Goal: Task Accomplishment & Management: Manage account settings

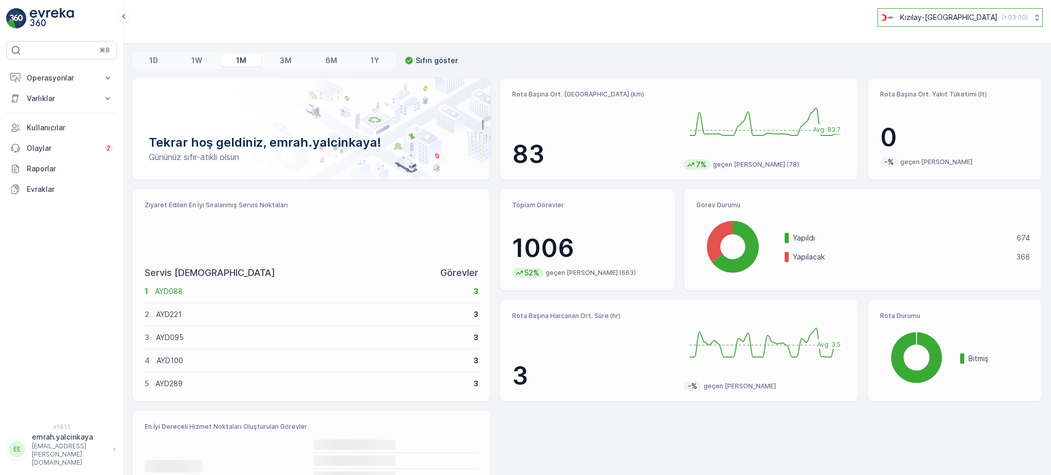
click at [954, 14] on p "Kızılay-[GEOGRAPHIC_DATA]" at bounding box center [948, 17] width 97 height 10
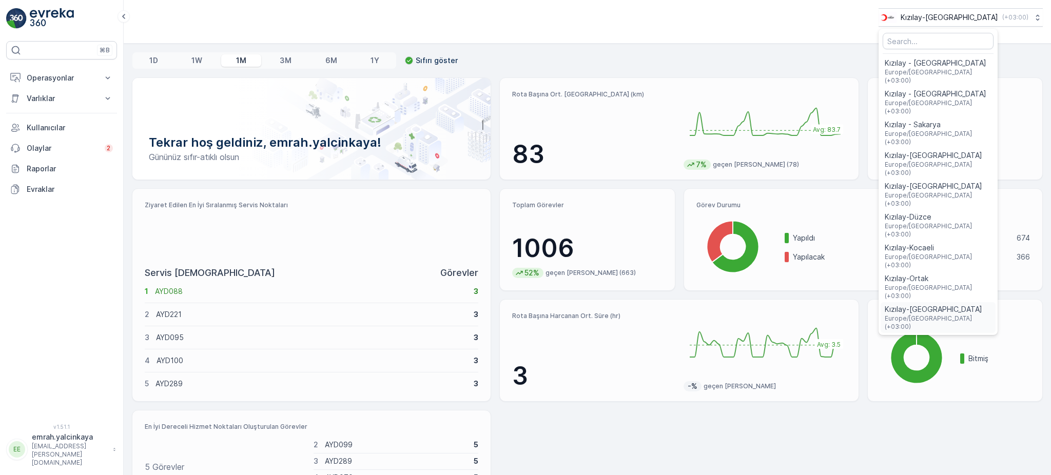
click at [977, 304] on span "Kızılay-[GEOGRAPHIC_DATA]" at bounding box center [938, 309] width 107 height 10
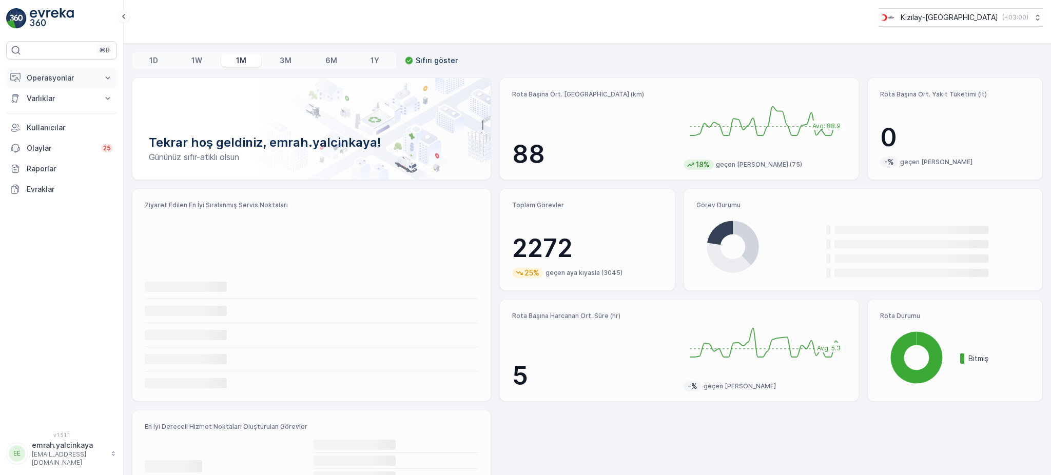
click at [42, 77] on p "Operasyonlar" at bounding box center [62, 78] width 70 height 10
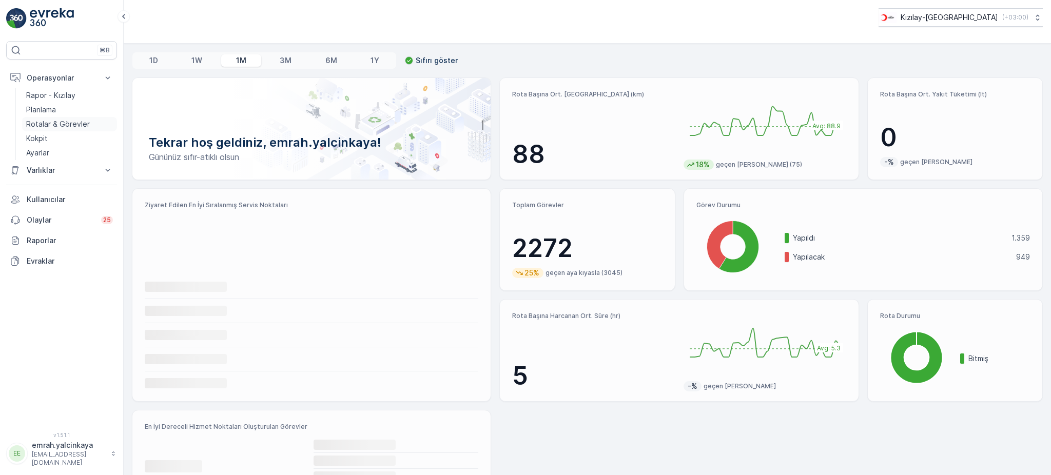
click at [64, 123] on p "Rotalar & Görevler" at bounding box center [58, 124] width 64 height 10
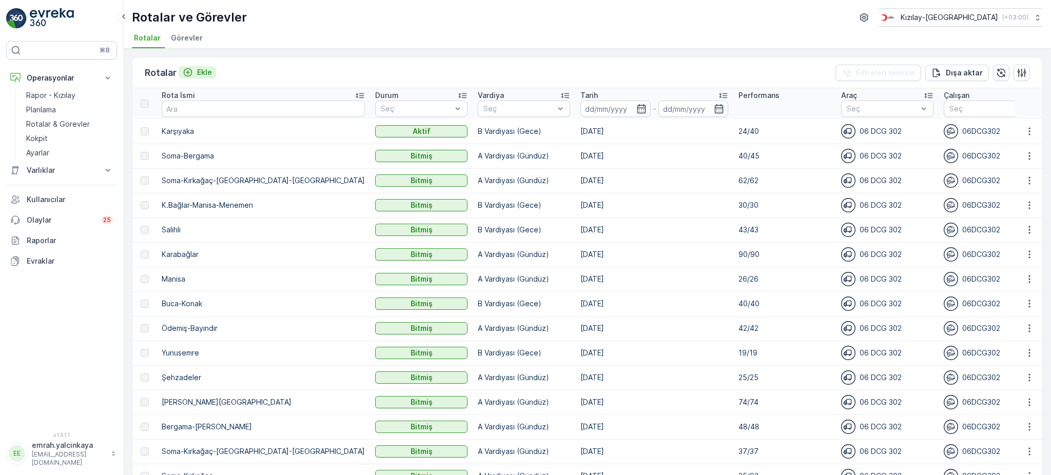
click at [191, 72] on icon "Ekle" at bounding box center [188, 72] width 10 height 10
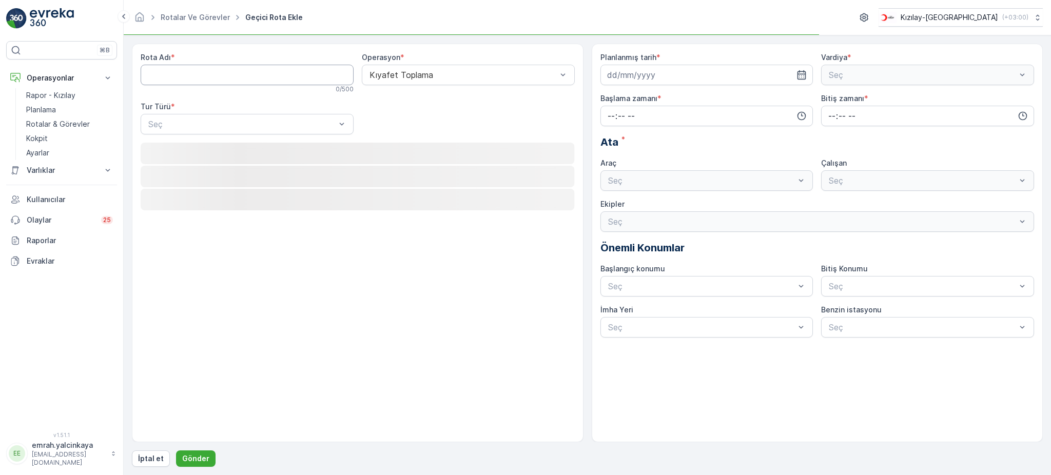
click at [208, 74] on Adı "Rota Adı" at bounding box center [247, 75] width 213 height 21
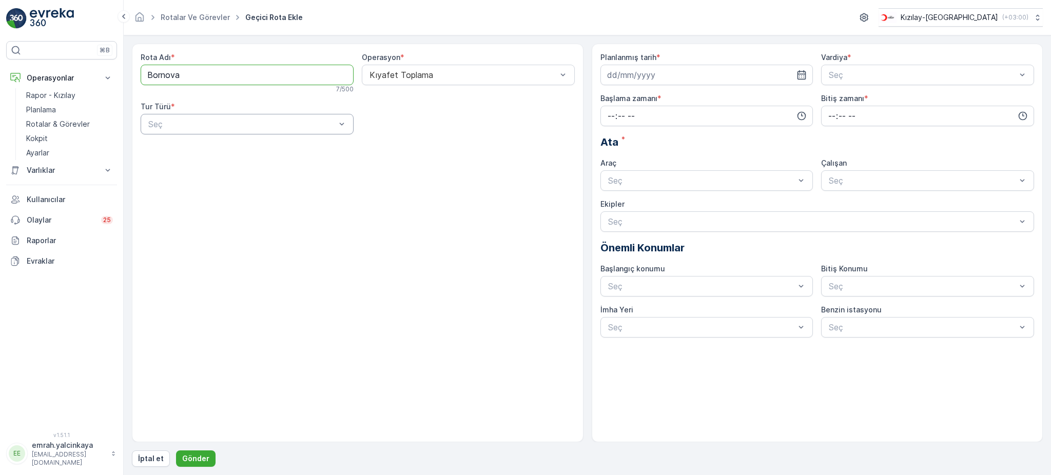
type Adı "Bornova"
click at [208, 151] on div "Statik" at bounding box center [247, 149] width 201 height 9
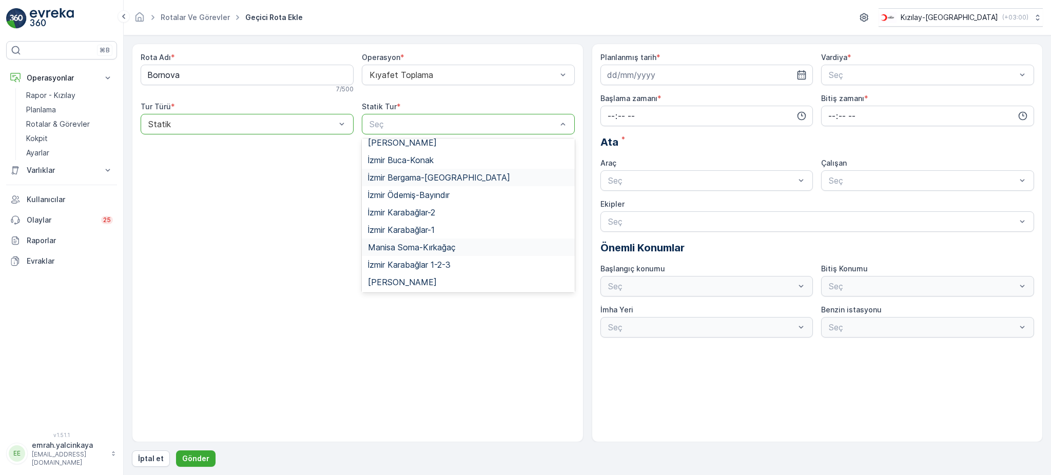
scroll to position [112, 0]
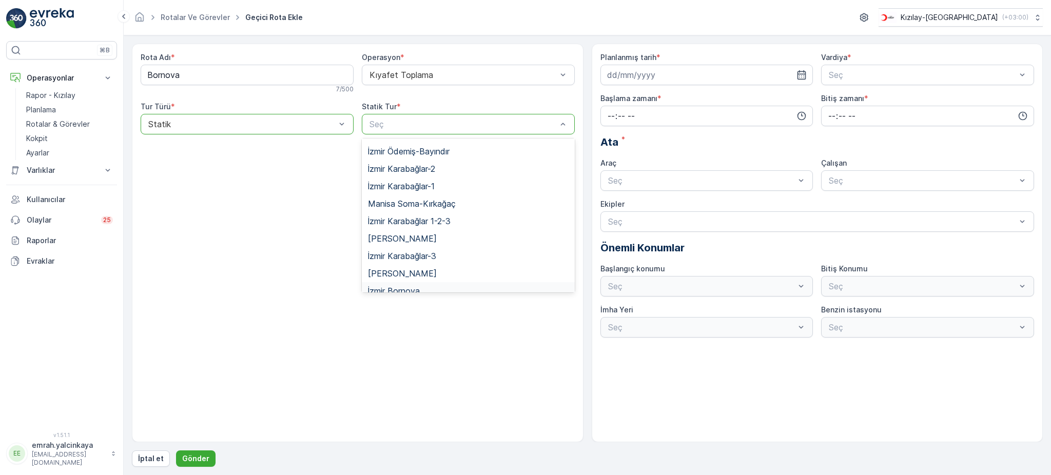
click at [454, 286] on div "İzmir Bornova" at bounding box center [468, 290] width 201 height 9
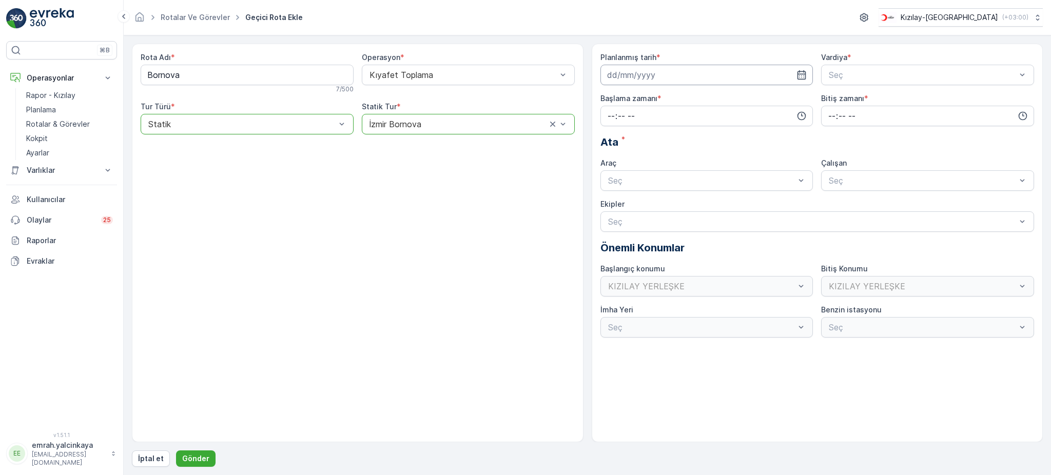
click at [723, 80] on input at bounding box center [706, 75] width 213 height 21
click at [729, 99] on icon "button" at bounding box center [728, 100] width 3 height 6
click at [658, 141] on div "1" at bounding box center [654, 140] width 16 height 16
type input "01.10.2025"
click at [855, 95] on span "A Vardiyası (Gündüz)" at bounding box center [867, 99] width 80 height 9
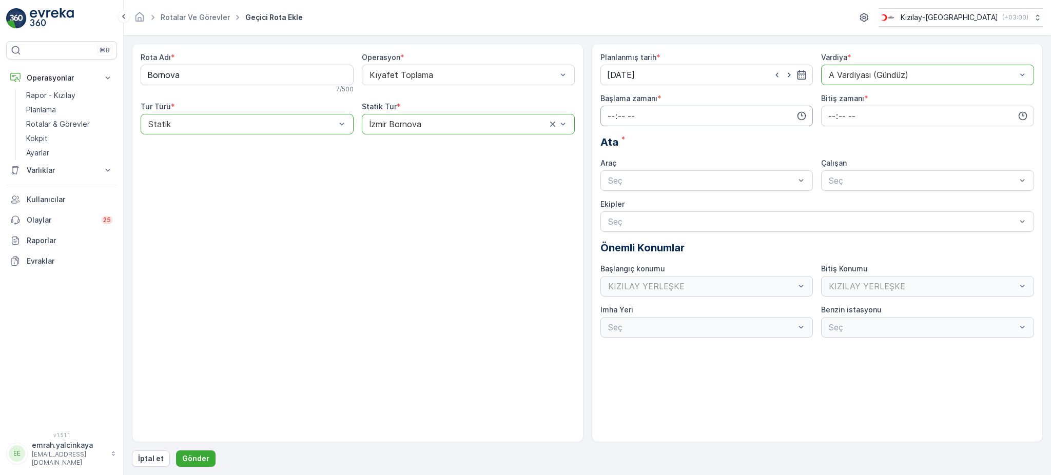
click at [613, 114] on input "time" at bounding box center [706, 116] width 213 height 21
drag, startPoint x: 606, startPoint y: 177, endPoint x: 689, endPoint y: 176, distance: 82.6
click at [608, 177] on span "08" at bounding box center [610, 176] width 9 height 10
type input "08:00"
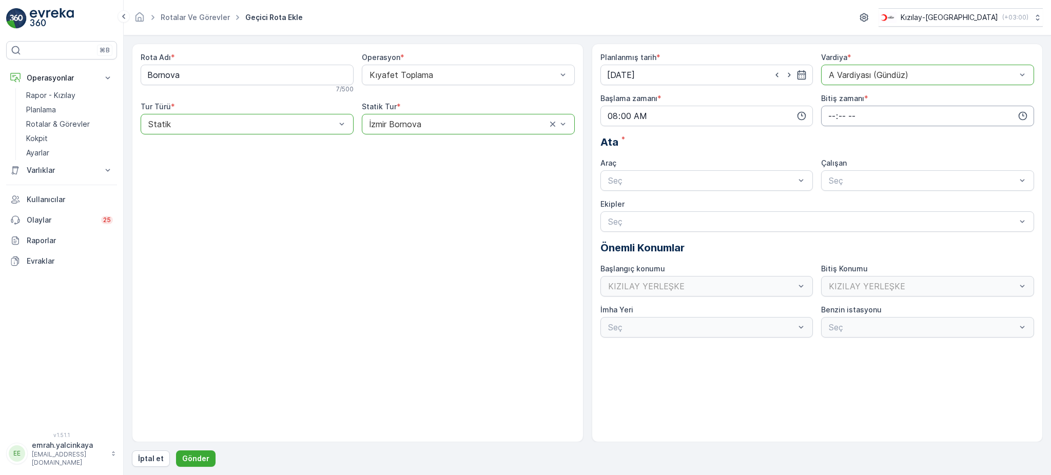
click at [825, 121] on input "time" at bounding box center [927, 116] width 213 height 21
click at [832, 171] on span "17" at bounding box center [831, 174] width 8 height 10
type input "17:00"
drag, startPoint x: 739, startPoint y: 210, endPoint x: 830, endPoint y: 199, distance: 90.9
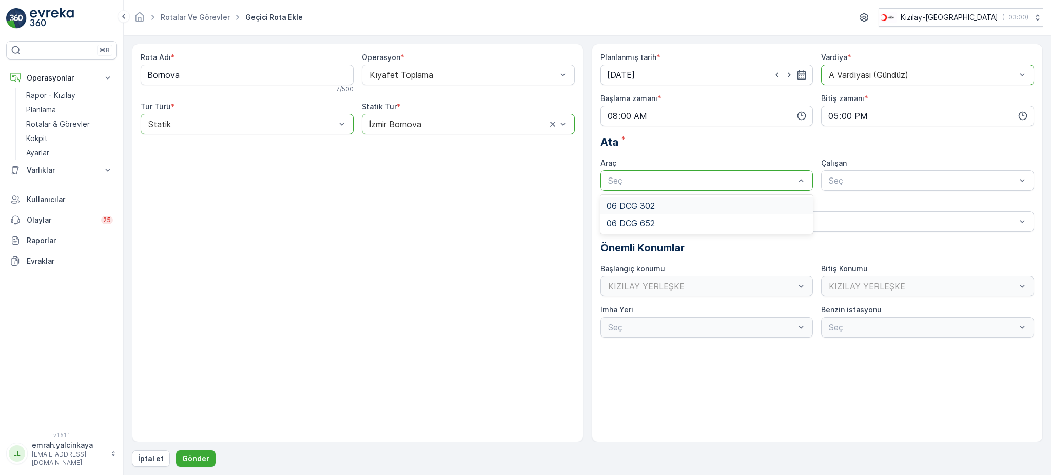
click at [739, 210] on div "06 DCG 302" at bounding box center [706, 205] width 201 height 9
click at [859, 193] on div "Planlanmış tarih * 01.10.2025 Vardiya * option A Vardiyası (Gündüz), selected. …" at bounding box center [817, 194] width 434 height 285
click at [856, 188] on div "Seç" at bounding box center [927, 180] width 213 height 21
drag, startPoint x: 862, startPoint y: 209, endPoint x: 829, endPoint y: 206, distance: 33.0
click at [860, 209] on span "06DCG302" at bounding box center [848, 205] width 43 height 9
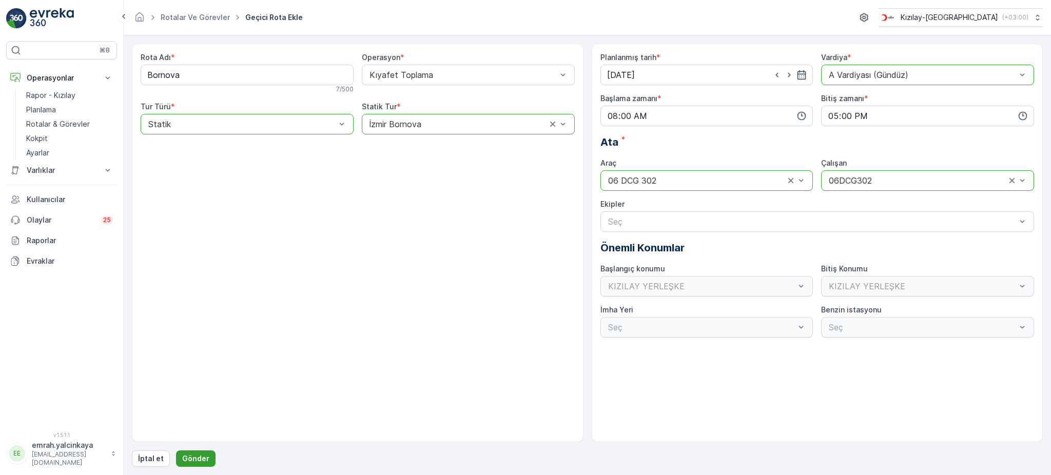
click at [201, 458] on p "Gönder" at bounding box center [195, 459] width 27 height 10
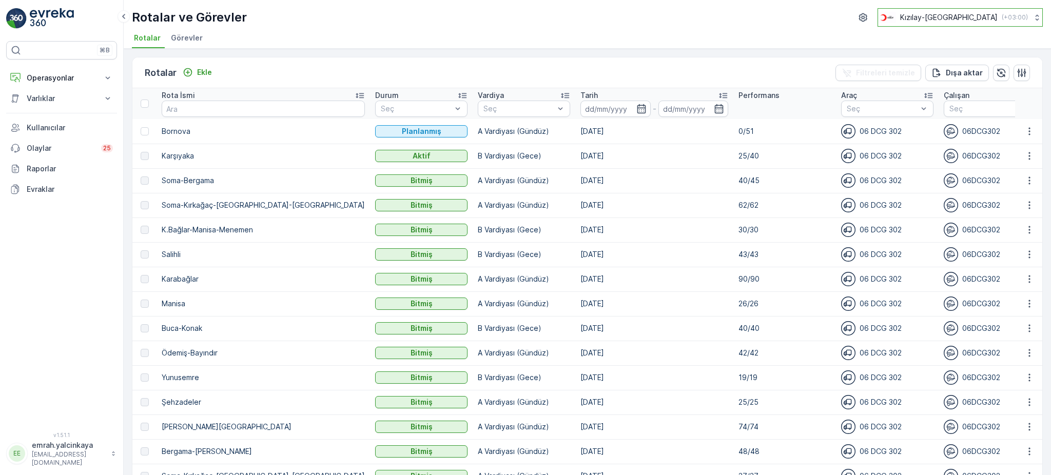
click at [993, 22] on p "Kızılay-[GEOGRAPHIC_DATA]" at bounding box center [948, 17] width 97 height 10
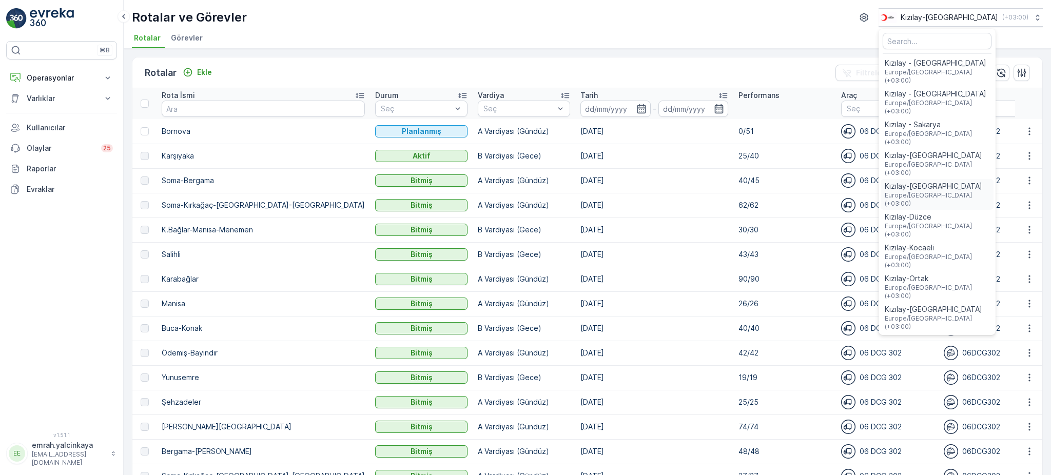
click at [989, 191] on span "Europe/Istanbul (+03:00)" at bounding box center [937, 199] width 105 height 16
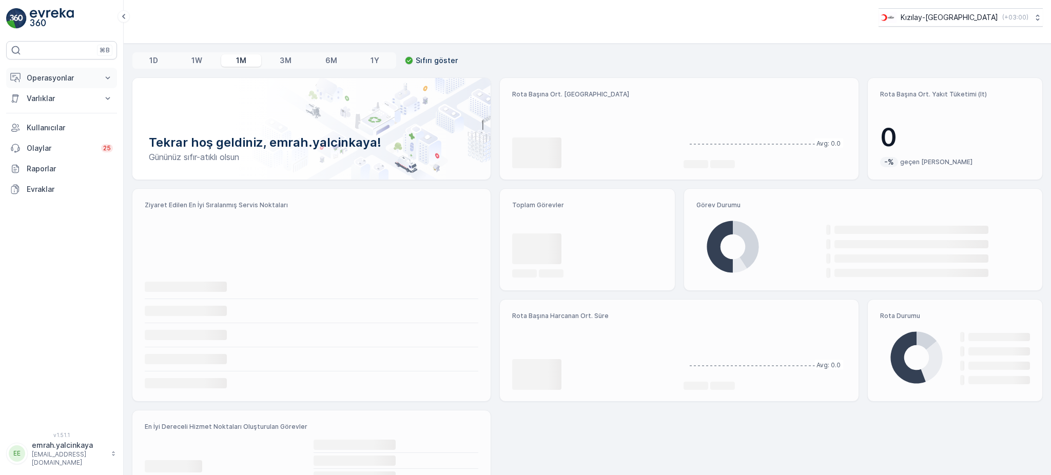
click at [59, 77] on p "Operasyonlar" at bounding box center [62, 78] width 70 height 10
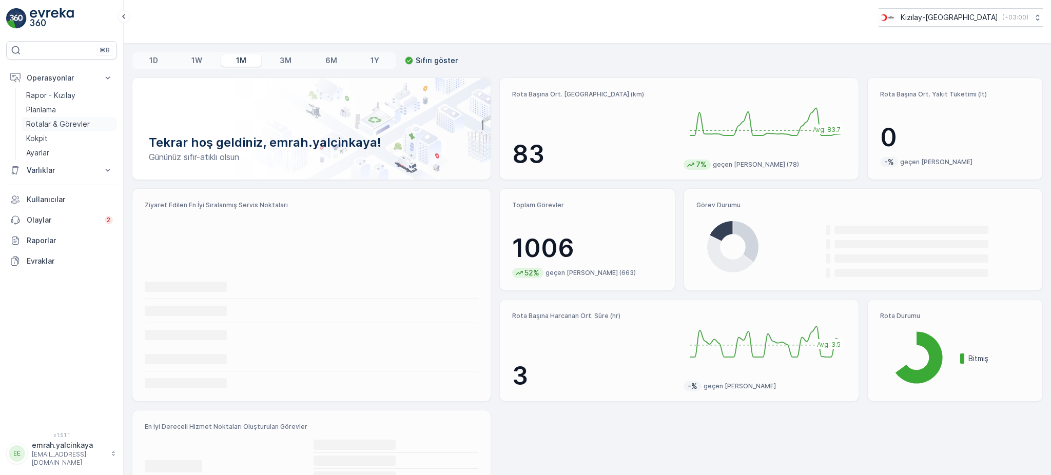
click at [57, 123] on p "Rotalar & Görevler" at bounding box center [58, 124] width 64 height 10
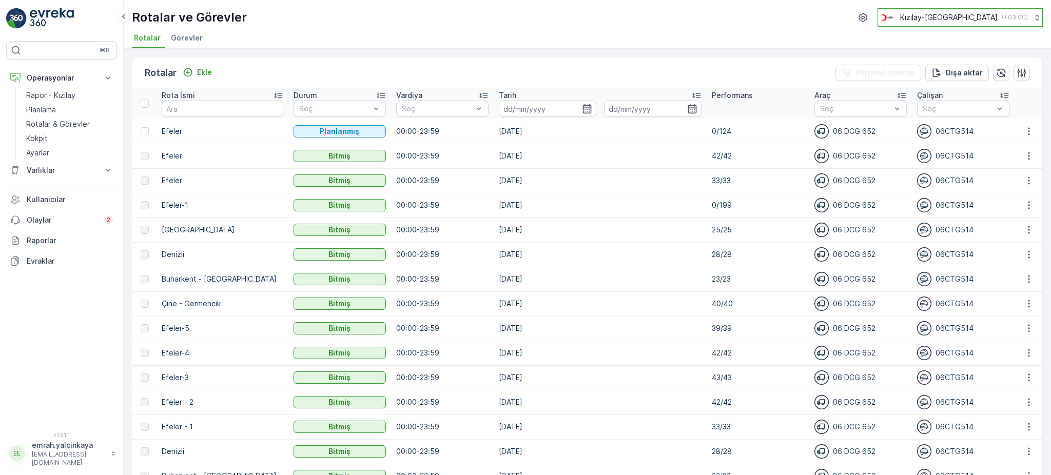
click at [992, 22] on p "Kızılay-[GEOGRAPHIC_DATA]" at bounding box center [948, 17] width 97 height 10
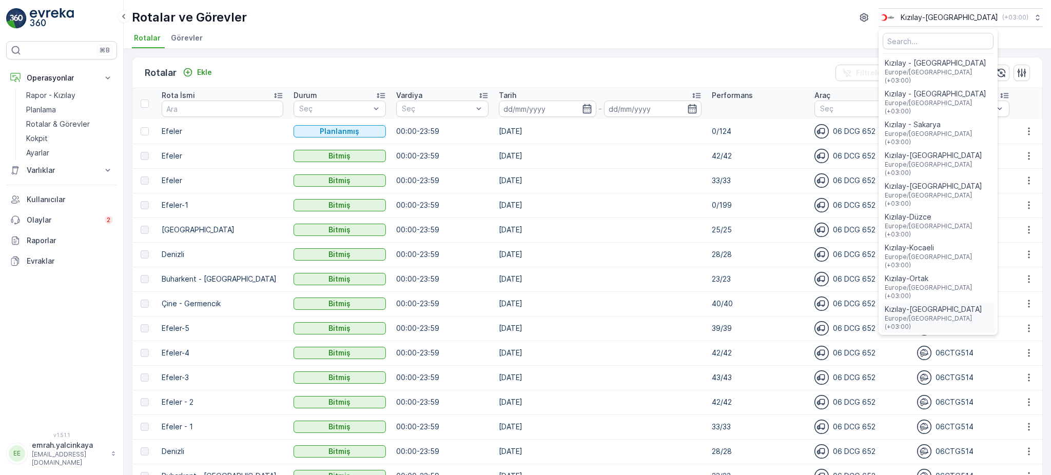
click at [970, 304] on span "Kızılay-[GEOGRAPHIC_DATA]" at bounding box center [938, 309] width 107 height 10
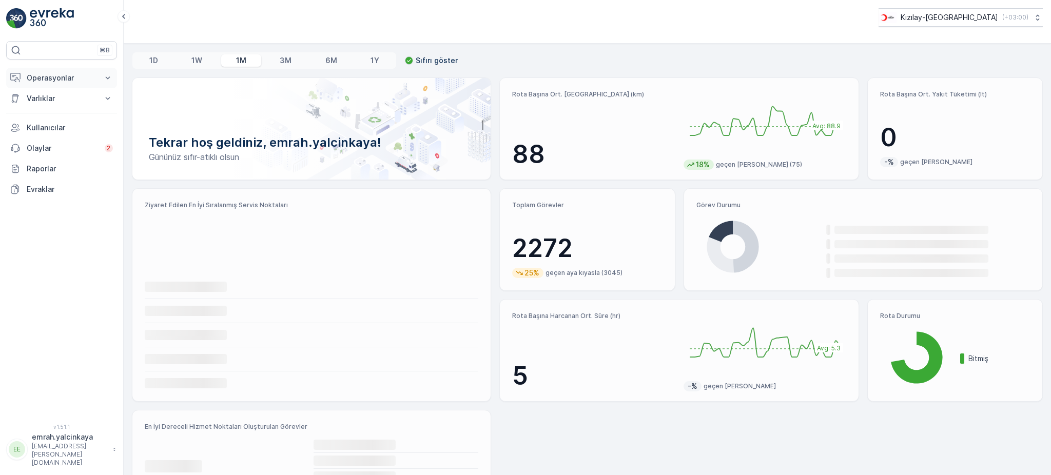
click at [39, 80] on p "Operasyonlar" at bounding box center [62, 78] width 70 height 10
click at [50, 129] on link "Rotalar & Görevler" at bounding box center [69, 124] width 95 height 14
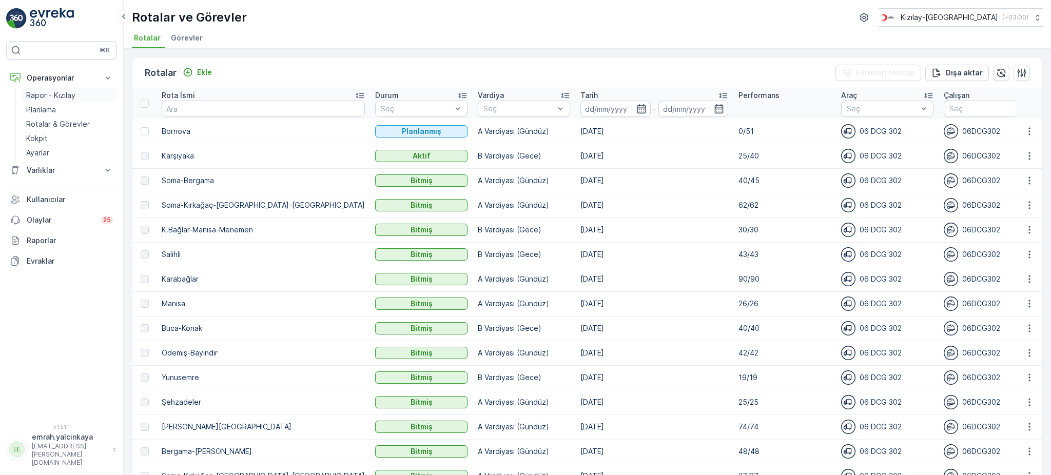
click at [56, 96] on p "Rapor - Kızılay" at bounding box center [50, 95] width 49 height 10
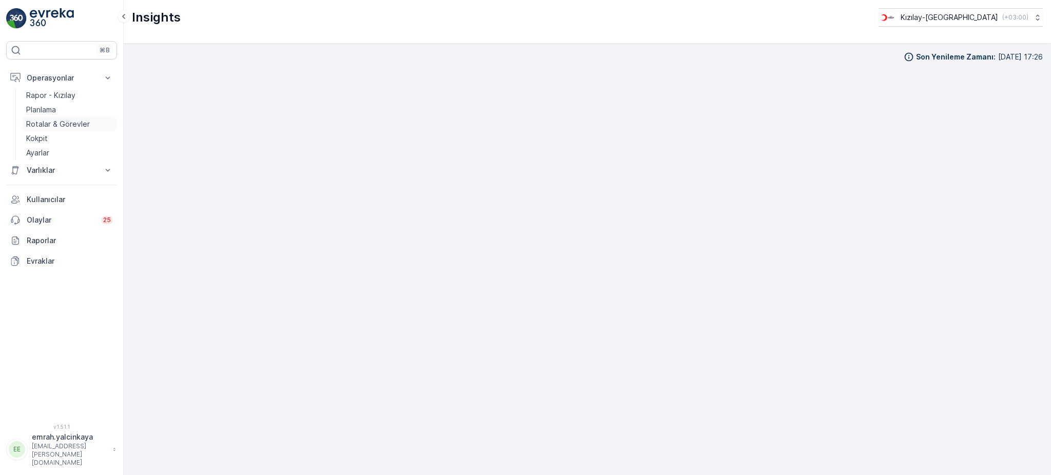
drag, startPoint x: 53, startPoint y: 126, endPoint x: 68, endPoint y: 128, distance: 14.5
click at [53, 126] on p "Rotalar & Görevler" at bounding box center [58, 124] width 64 height 10
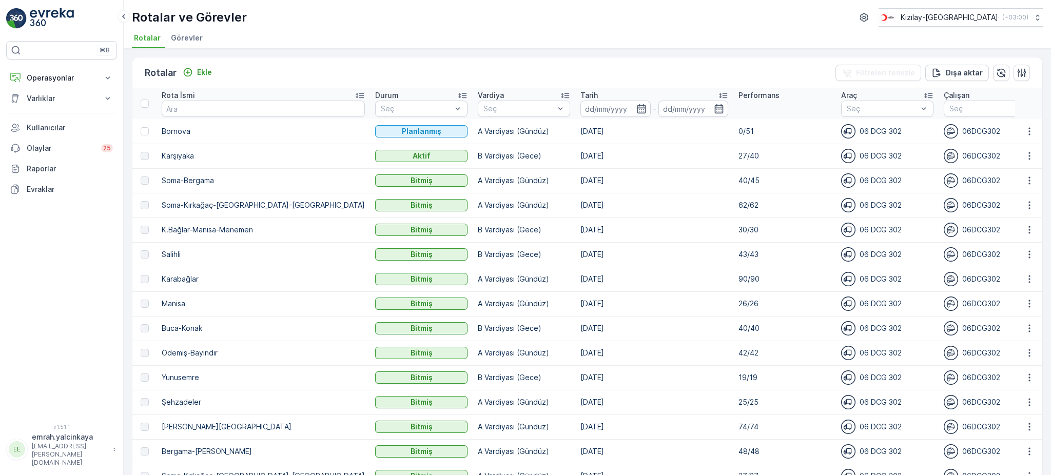
click at [738, 157] on p "27/40" at bounding box center [784, 156] width 92 height 10
click at [682, 189] on td "[DATE]" at bounding box center [654, 180] width 158 height 25
click at [1028, 158] on icon "button" at bounding box center [1029, 156] width 2 height 8
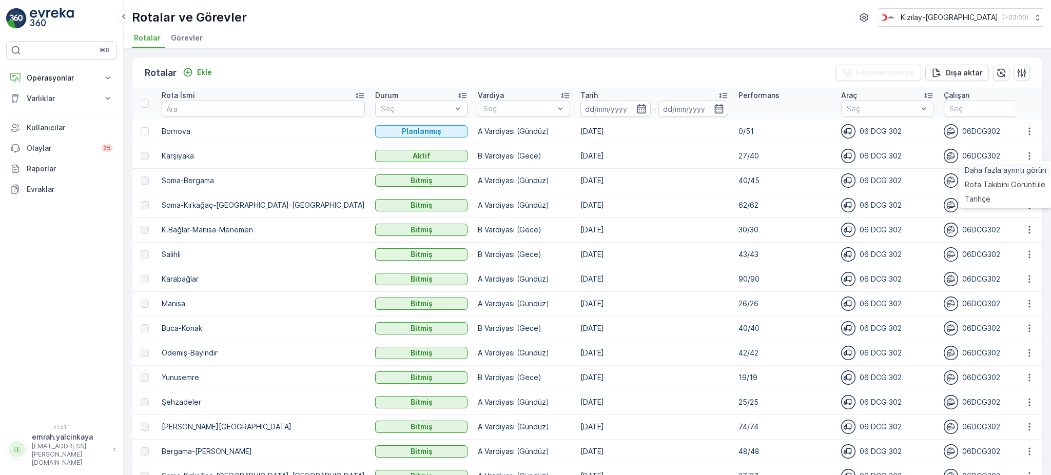
click at [1027, 167] on span "Daha fazla ayrıntı görün" at bounding box center [1006, 170] width 82 height 10
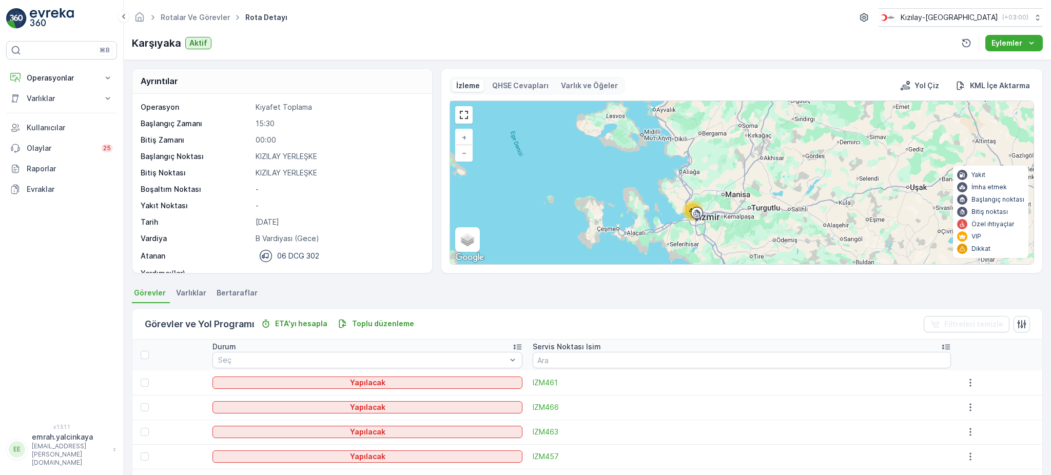
click at [941, 344] on icon at bounding box center [946, 347] width 10 height 10
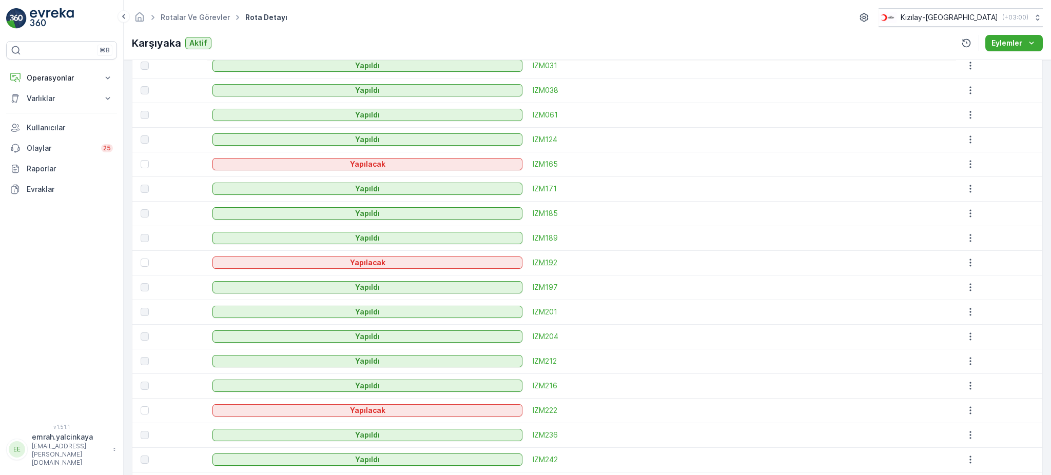
scroll to position [273, 0]
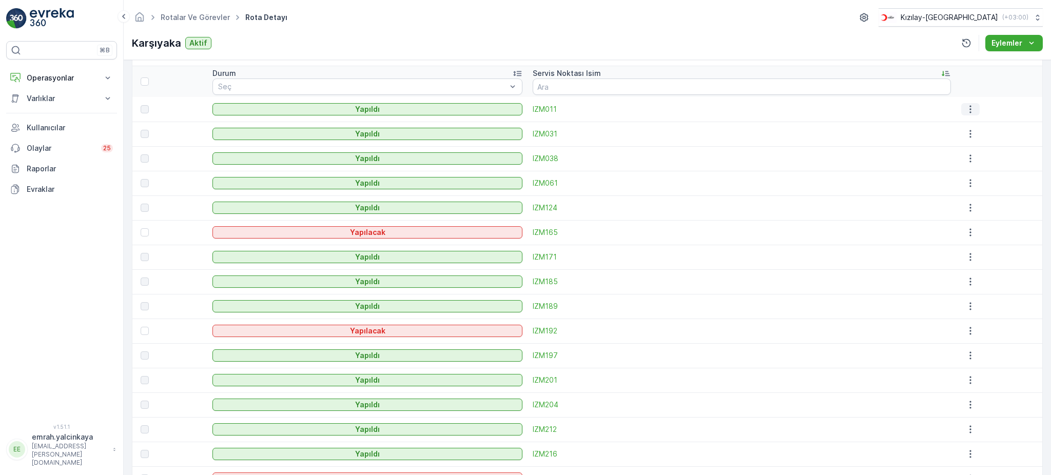
click at [965, 110] on icon "button" at bounding box center [970, 109] width 10 height 10
click at [1005, 97] on td at bounding box center [999, 109] width 86 height 25
click at [965, 135] on icon "button" at bounding box center [970, 134] width 10 height 10
click at [994, 109] on div at bounding box center [999, 109] width 77 height 12
click at [966, 162] on icon "button" at bounding box center [970, 158] width 10 height 10
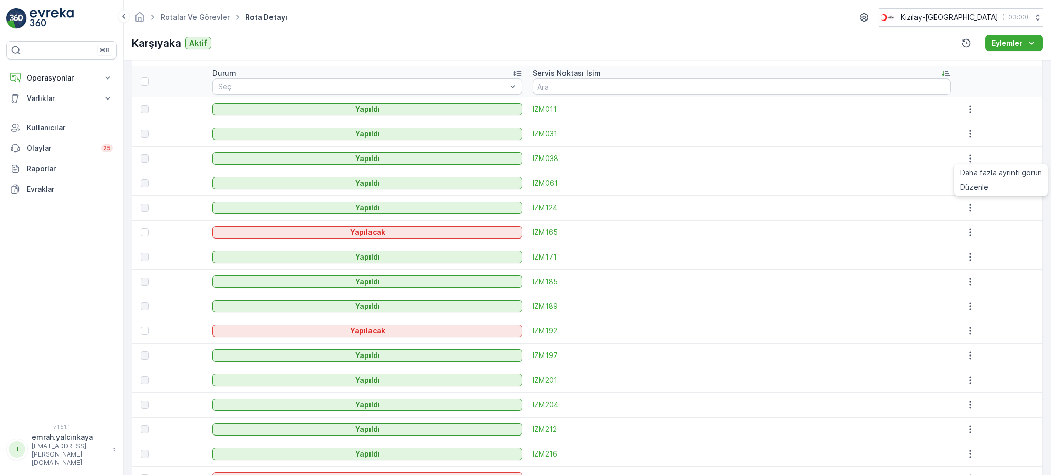
click at [990, 131] on div at bounding box center [999, 134] width 77 height 12
click at [965, 187] on icon "button" at bounding box center [970, 183] width 10 height 10
click at [996, 168] on td at bounding box center [999, 158] width 86 height 25
click at [965, 209] on icon "button" at bounding box center [970, 208] width 10 height 10
drag, startPoint x: 978, startPoint y: 221, endPoint x: 965, endPoint y: 223, distance: 14.0
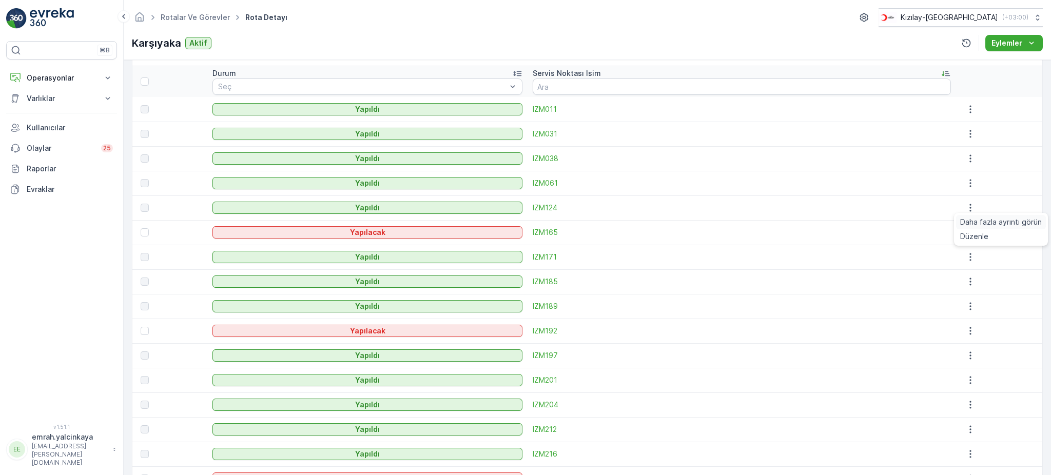
drag, startPoint x: 965, startPoint y: 223, endPoint x: 982, endPoint y: 222, distance: 17.0
click at [978, 222] on span "Daha fazla ayrıntı görün" at bounding box center [1001, 222] width 82 height 10
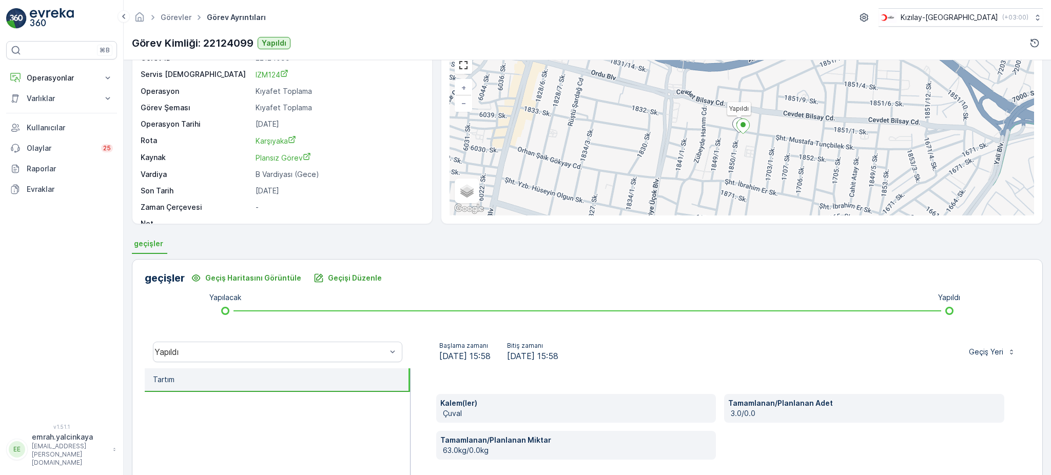
scroll to position [136, 0]
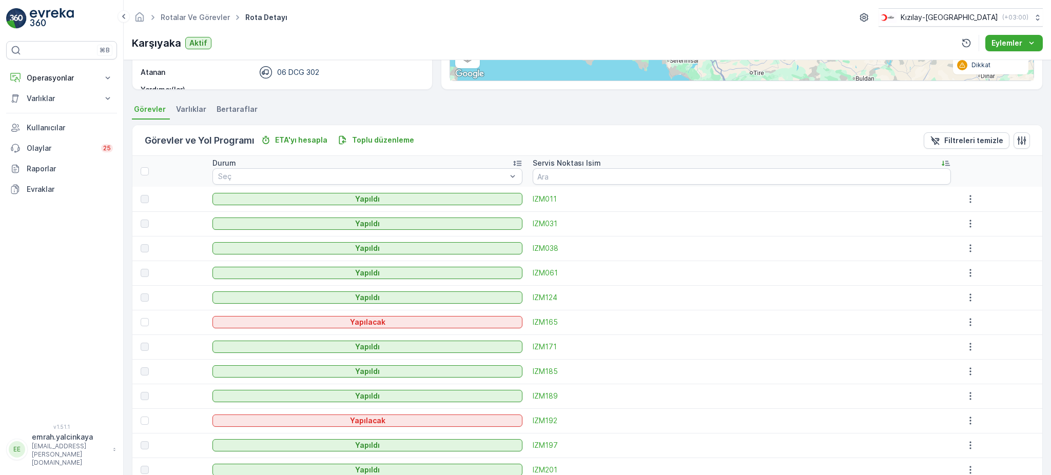
scroll to position [205, 0]
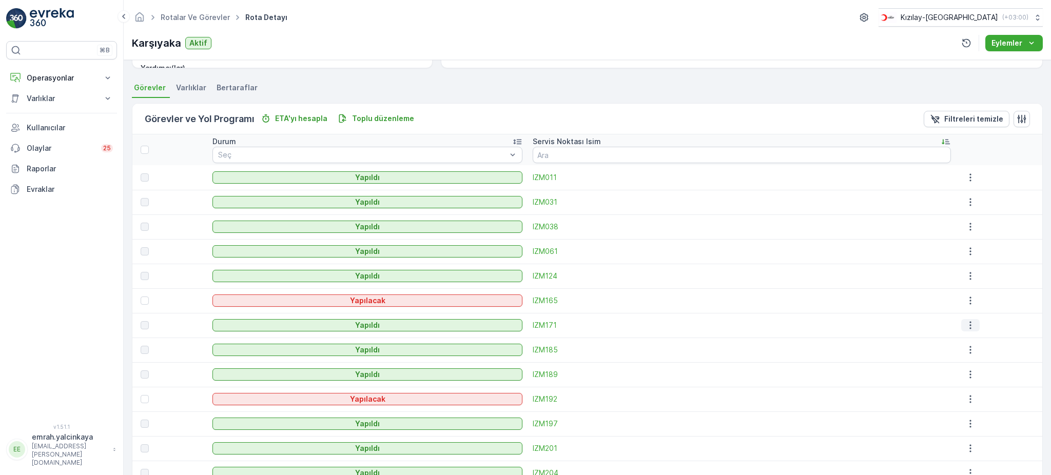
click at [966, 326] on icon "button" at bounding box center [970, 325] width 10 height 10
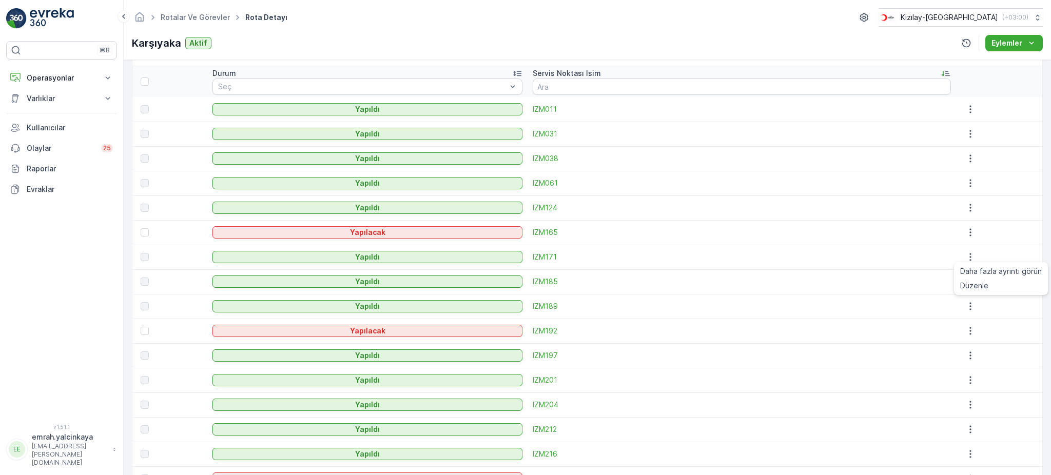
scroll to position [342, 0]
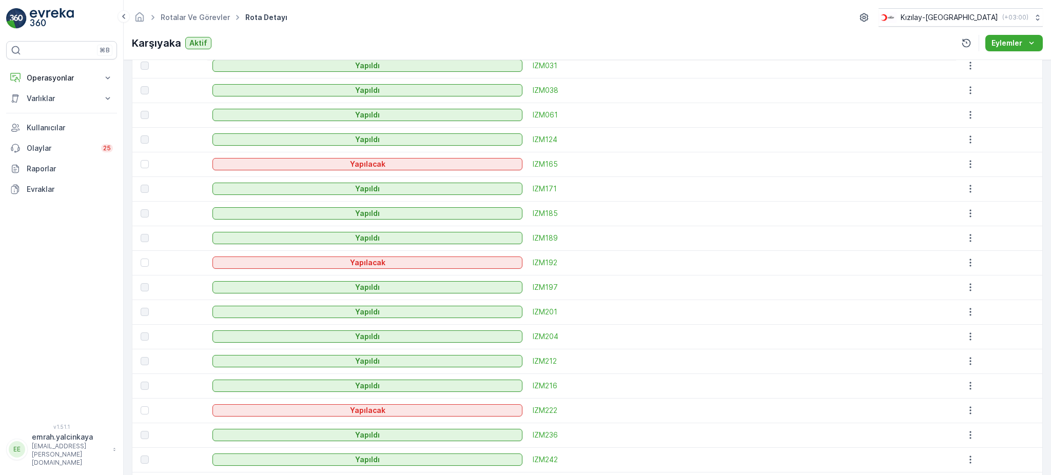
click at [1022, 340] on div at bounding box center [999, 336] width 77 height 12
click at [965, 218] on icon "button" at bounding box center [970, 213] width 10 height 10
click at [1003, 191] on div at bounding box center [999, 189] width 77 height 12
click at [965, 238] on icon "button" at bounding box center [970, 238] width 10 height 10
click at [1012, 207] on div at bounding box center [999, 213] width 77 height 12
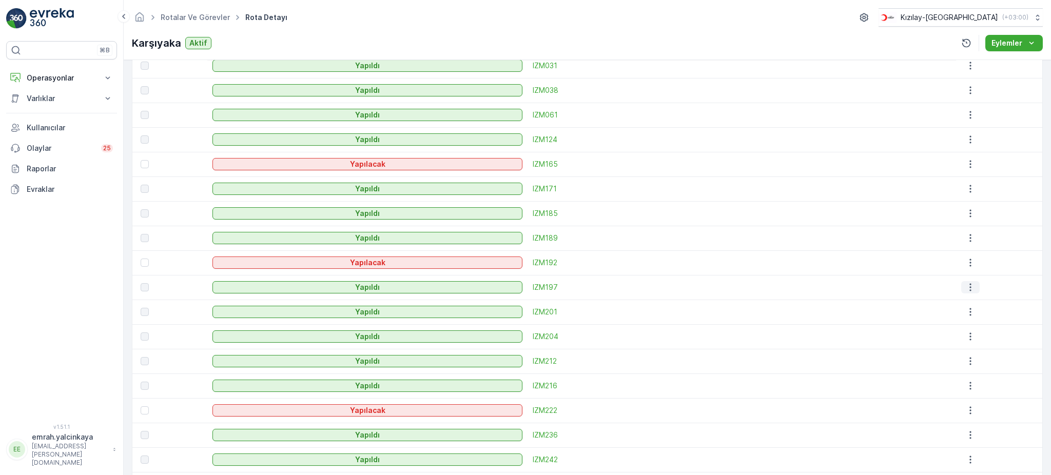
click at [965, 288] on icon "button" at bounding box center [970, 287] width 10 height 10
click at [1011, 246] on td at bounding box center [999, 238] width 86 height 25
click at [969, 314] on icon "button" at bounding box center [970, 312] width 2 height 8
click at [997, 212] on div at bounding box center [999, 213] width 77 height 12
click at [965, 337] on icon "button" at bounding box center [970, 336] width 10 height 10
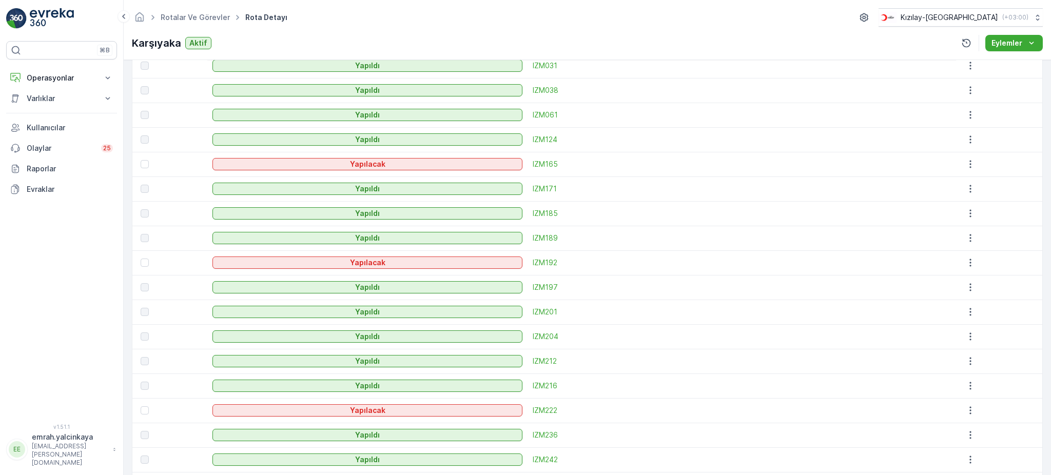
click at [1002, 234] on div at bounding box center [999, 238] width 77 height 12
click at [966, 364] on icon "button" at bounding box center [970, 361] width 10 height 10
click at [1000, 266] on div at bounding box center [999, 263] width 77 height 12
click at [966, 388] on icon "button" at bounding box center [970, 386] width 10 height 10
click at [1018, 276] on td at bounding box center [999, 287] width 86 height 25
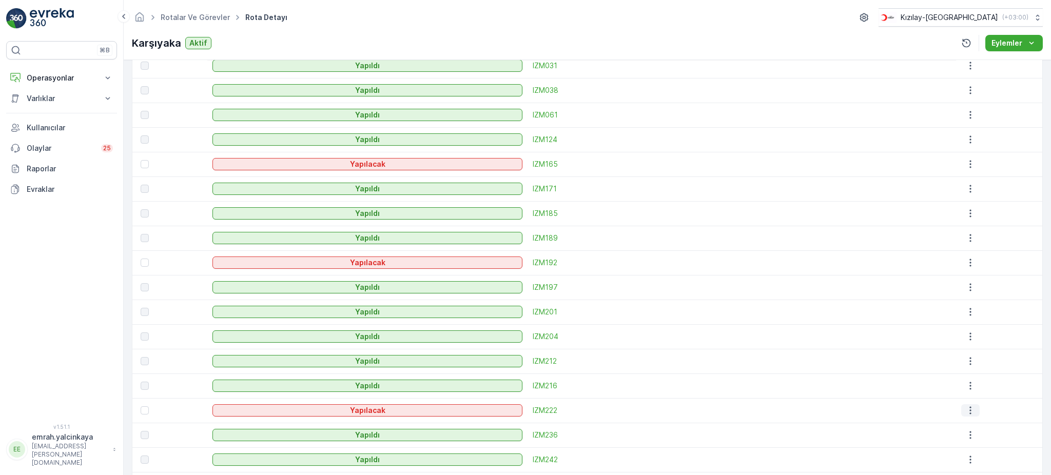
click at [965, 410] on icon "button" at bounding box center [970, 410] width 10 height 10
click at [1007, 241] on div at bounding box center [999, 238] width 77 height 12
click at [965, 435] on icon "button" at bounding box center [970, 435] width 10 height 10
click at [1027, 279] on td at bounding box center [999, 287] width 86 height 25
click at [965, 463] on icon "button" at bounding box center [970, 460] width 10 height 10
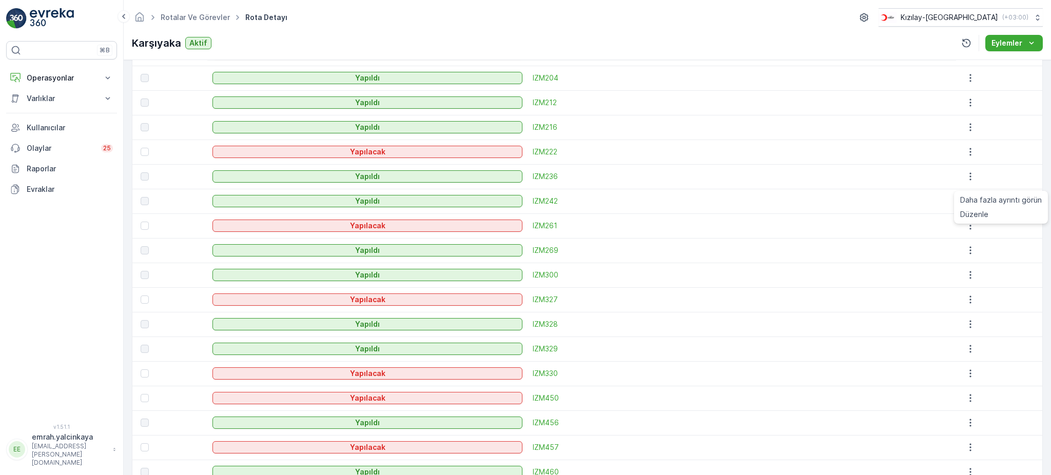
scroll to position [616, 0]
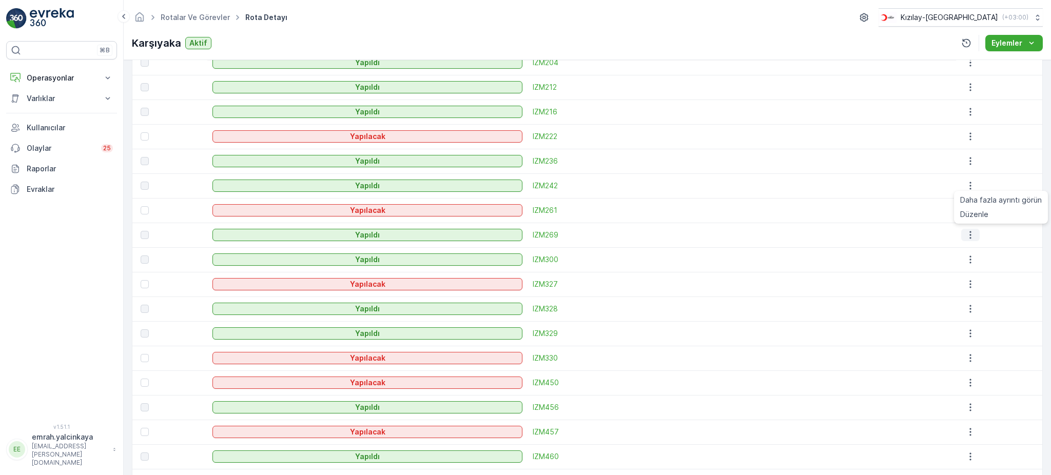
click at [965, 236] on icon "button" at bounding box center [970, 235] width 10 height 10
click at [1019, 225] on td at bounding box center [999, 235] width 86 height 25
click at [967, 263] on icon "button" at bounding box center [970, 259] width 10 height 10
click at [1015, 233] on div at bounding box center [999, 235] width 77 height 12
click at [969, 309] on icon "button" at bounding box center [970, 309] width 2 height 8
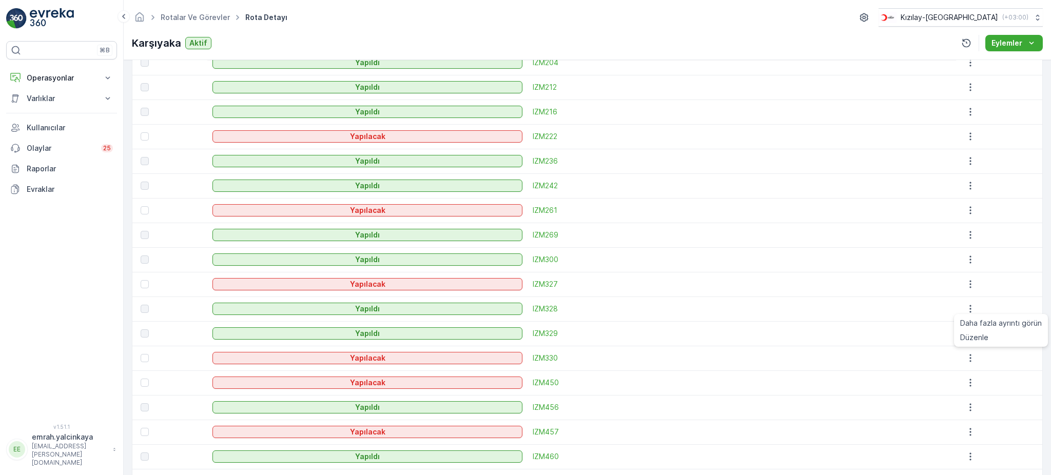
click at [1015, 237] on div at bounding box center [999, 235] width 77 height 12
click at [965, 337] on icon "button" at bounding box center [970, 333] width 10 height 10
click at [965, 407] on icon "button" at bounding box center [970, 407] width 10 height 10
click at [1014, 276] on td at bounding box center [999, 284] width 86 height 25
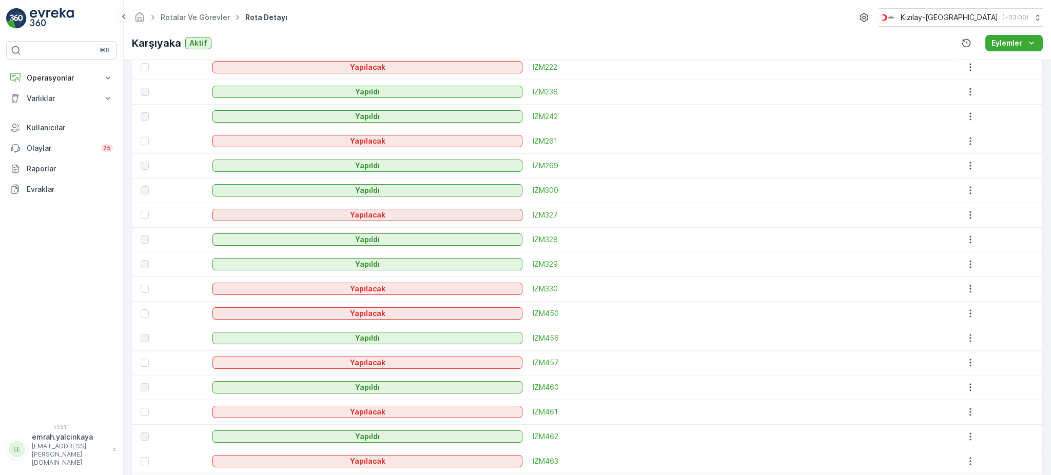
scroll to position [752, 0]
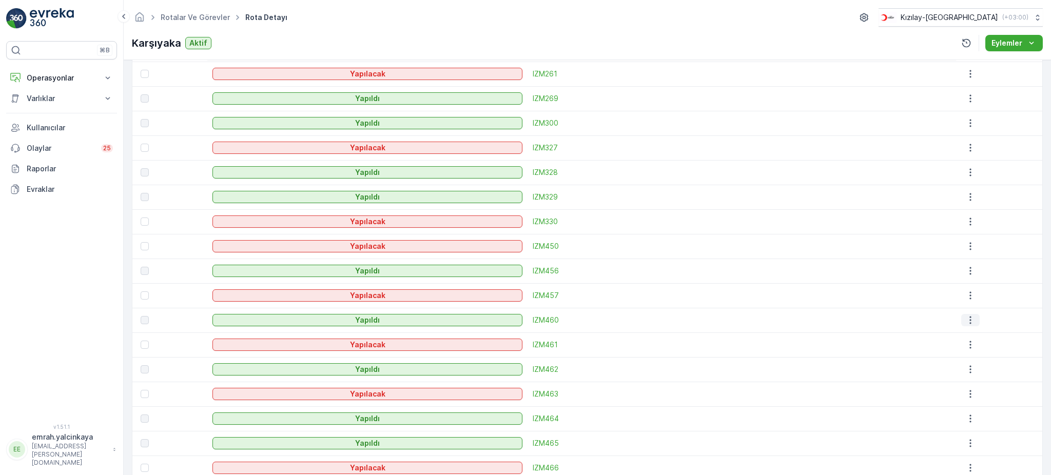
click at [969, 317] on icon "button" at bounding box center [970, 321] width 2 height 8
click at [994, 228] on td at bounding box center [999, 221] width 86 height 25
click at [965, 369] on icon "button" at bounding box center [970, 369] width 10 height 10
drag, startPoint x: 1024, startPoint y: 287, endPoint x: 826, endPoint y: 356, distance: 210.1
click at [1023, 286] on td at bounding box center [999, 295] width 86 height 25
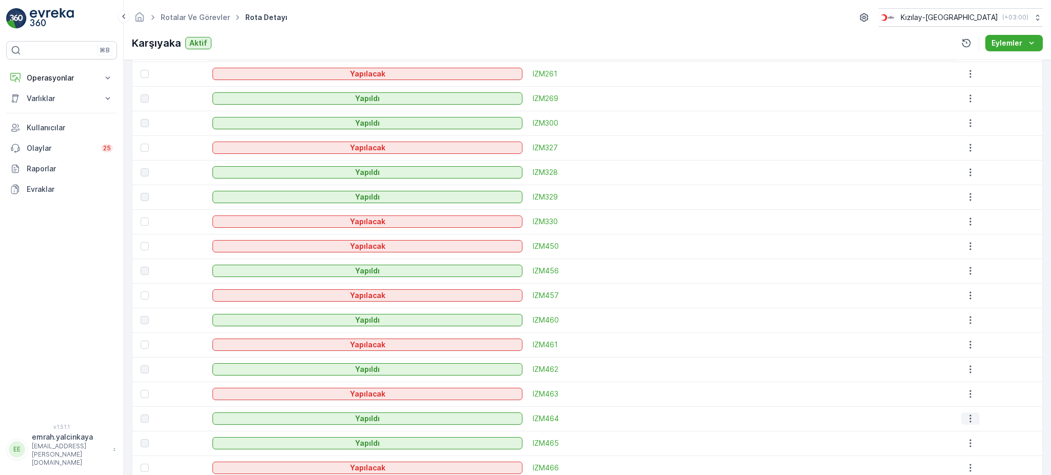
click at [965, 420] on icon "button" at bounding box center [970, 419] width 10 height 10
click at [1012, 295] on div at bounding box center [999, 295] width 77 height 12
click at [966, 447] on icon "button" at bounding box center [970, 443] width 10 height 10
click at [1005, 269] on div at bounding box center [999, 271] width 77 height 12
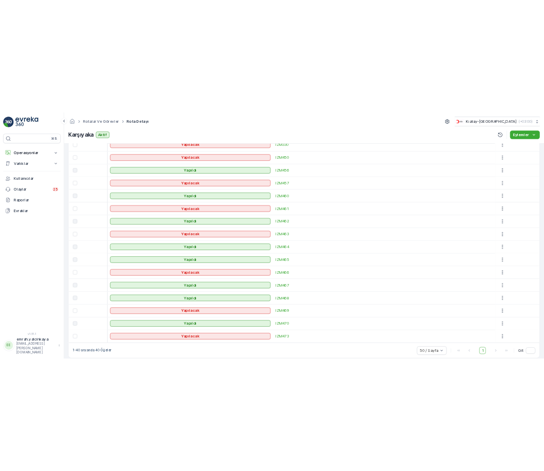
scroll to position [923, 0]
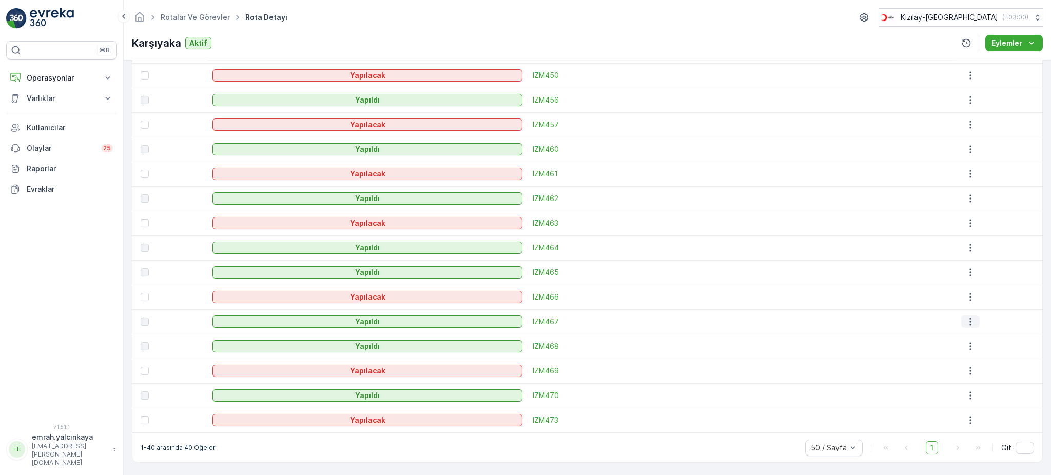
click at [965, 321] on icon "button" at bounding box center [970, 322] width 10 height 10
click at [1006, 202] on div at bounding box center [999, 198] width 77 height 12
click at [965, 350] on icon "button" at bounding box center [970, 346] width 10 height 10
click at [1006, 225] on div at bounding box center [999, 223] width 77 height 12
click at [965, 398] on icon "button" at bounding box center [970, 395] width 10 height 10
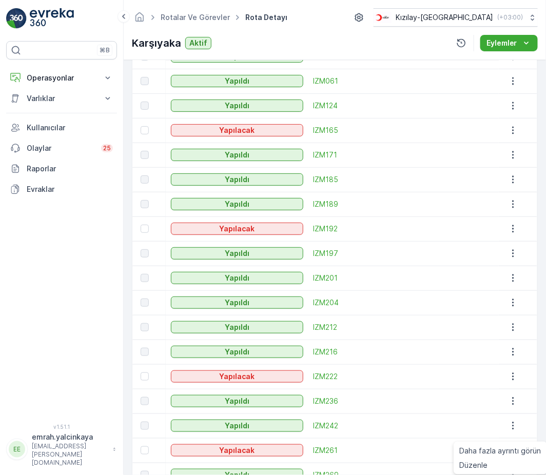
scroll to position [0, 0]
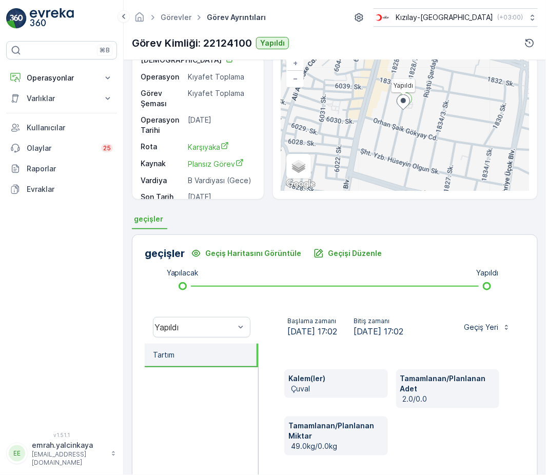
scroll to position [136, 0]
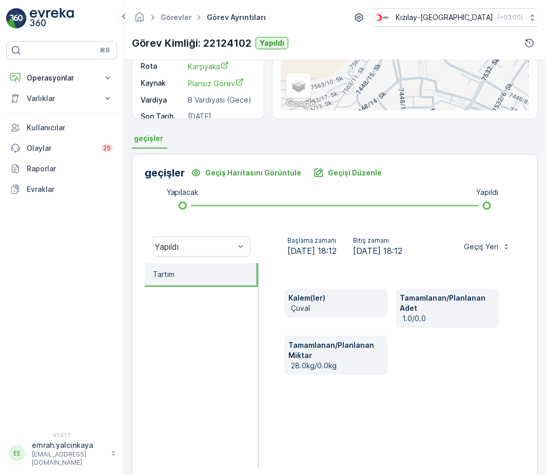
scroll to position [183, 0]
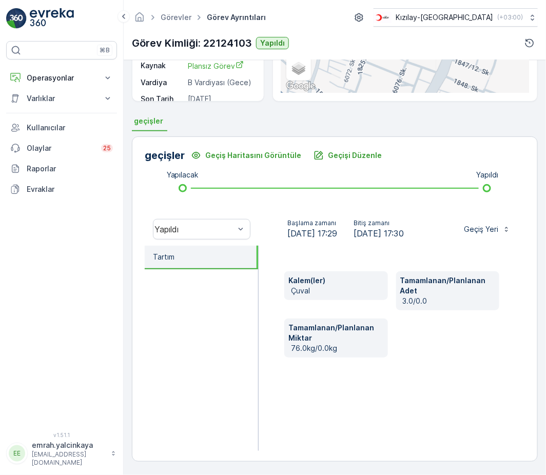
scroll to position [183, 0]
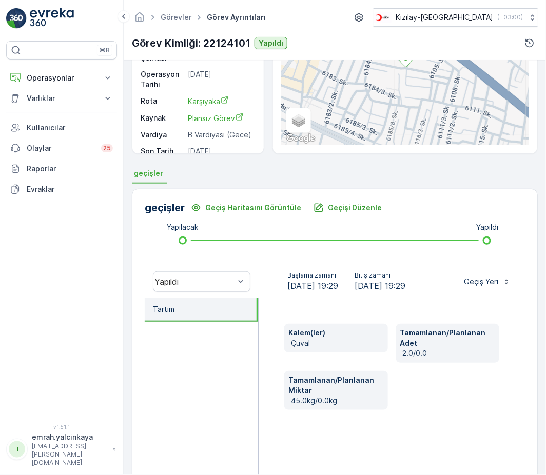
scroll to position [183, 0]
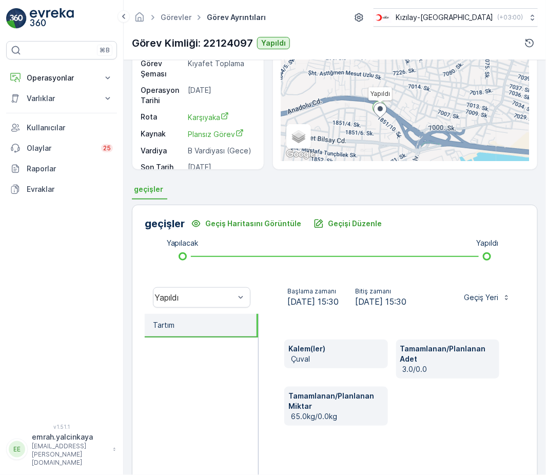
scroll to position [136, 0]
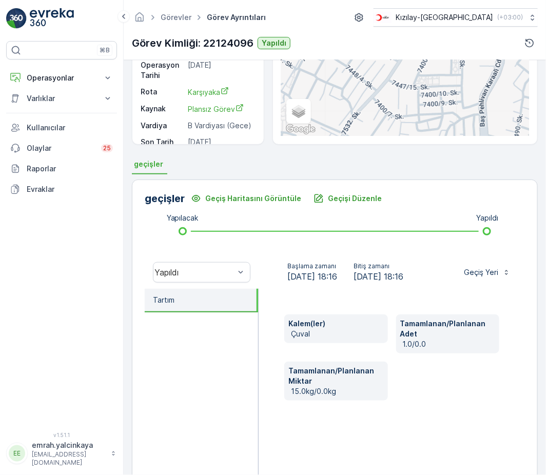
scroll to position [136, 0]
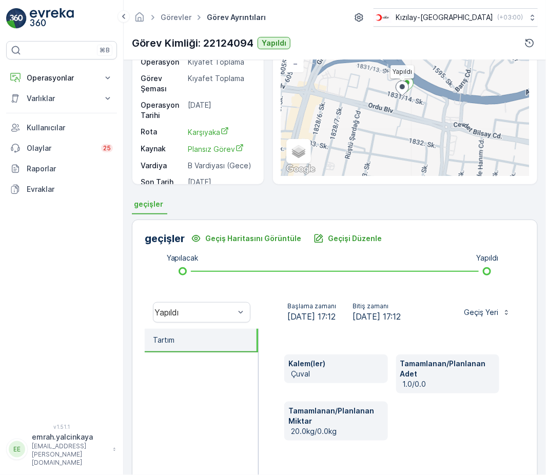
scroll to position [171, 0]
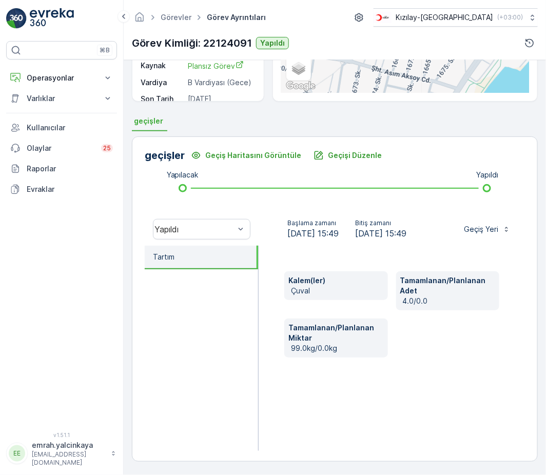
scroll to position [183, 0]
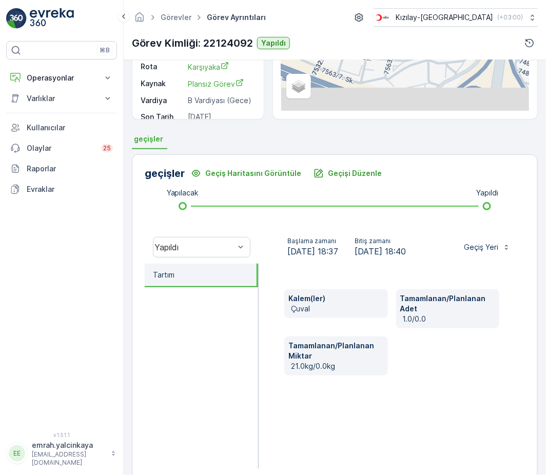
scroll to position [183, 0]
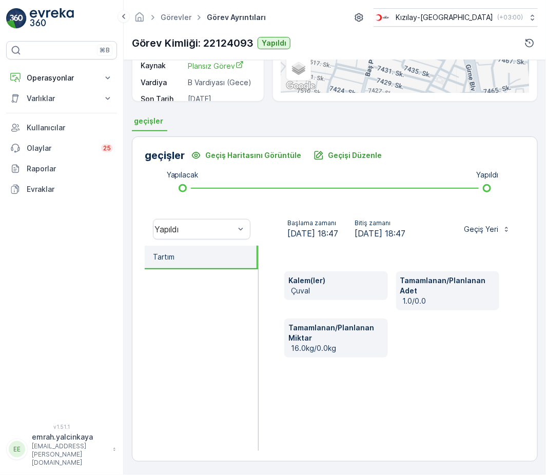
scroll to position [183, 0]
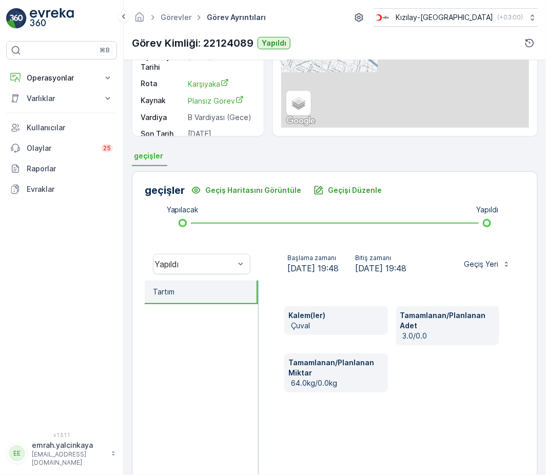
scroll to position [183, 0]
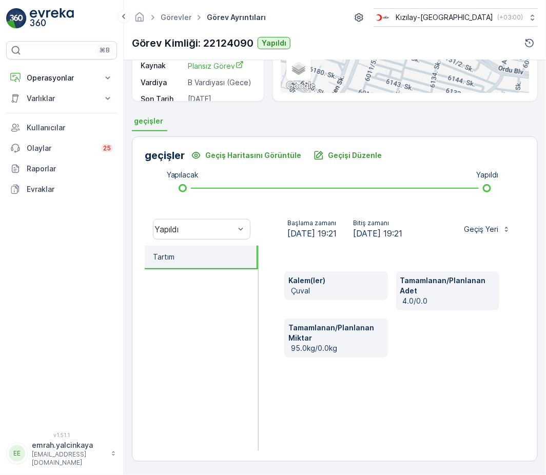
scroll to position [183, 0]
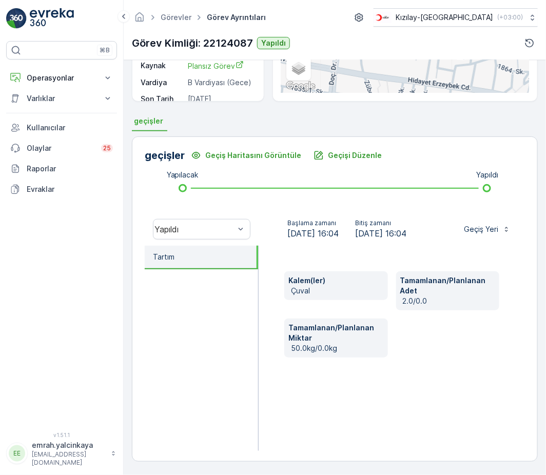
scroll to position [183, 0]
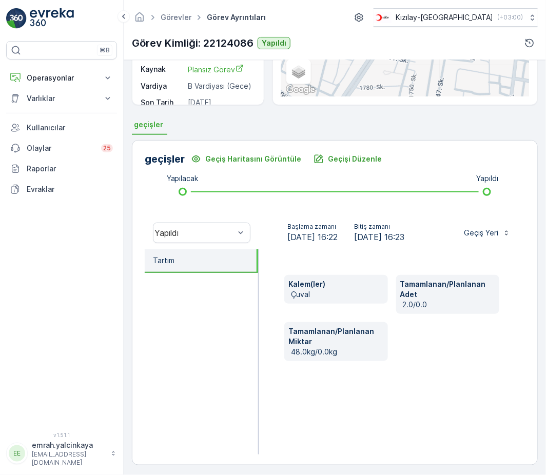
scroll to position [183, 0]
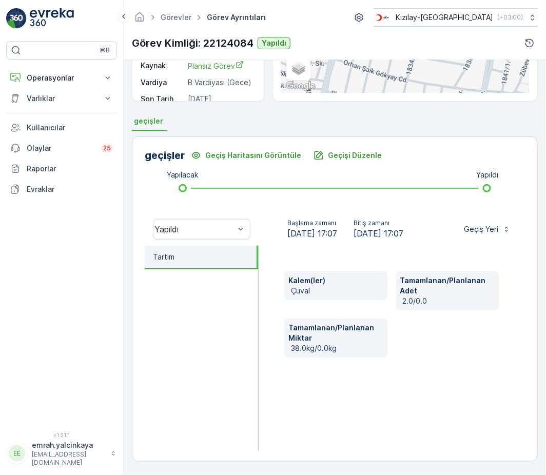
scroll to position [183, 0]
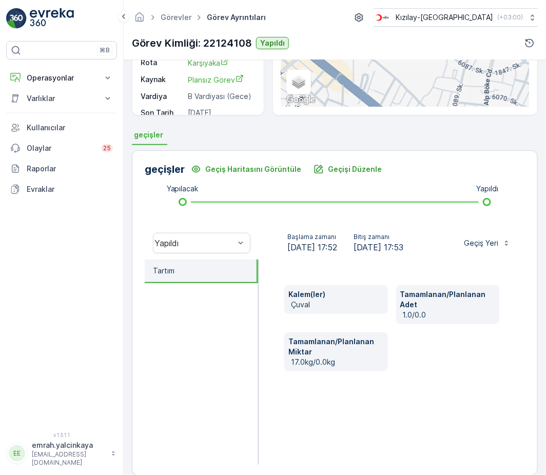
scroll to position [183, 0]
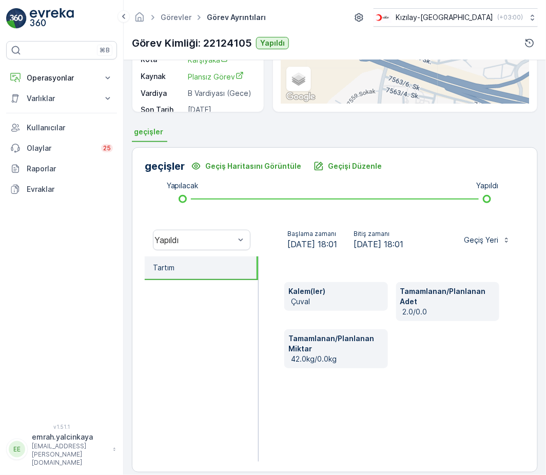
scroll to position [183, 0]
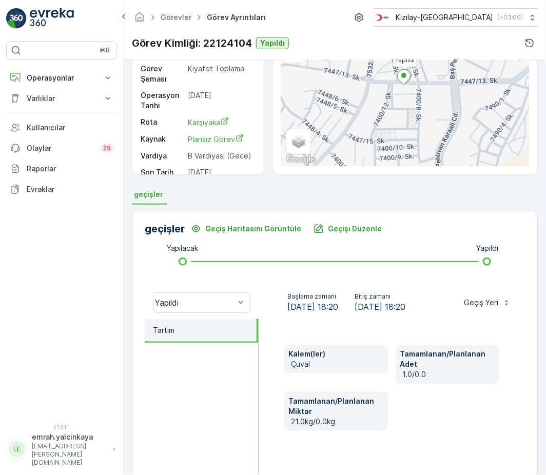
scroll to position [136, 0]
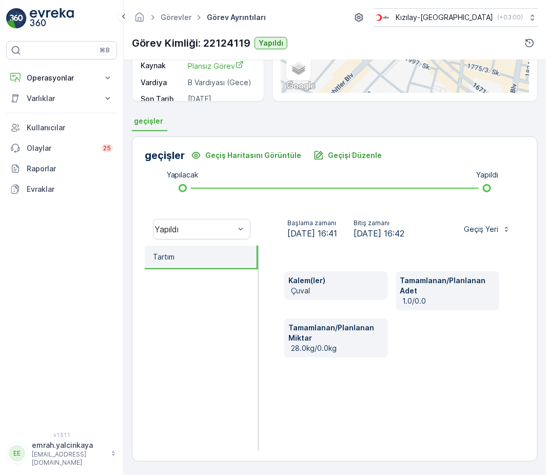
scroll to position [183, 0]
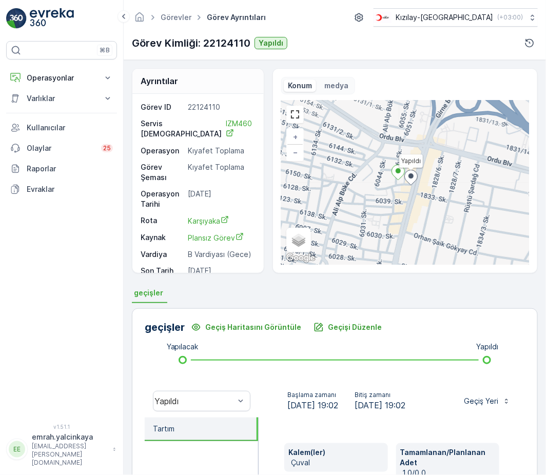
click at [273, 179] on div "Ayrıntılar Görev ID 22124110 Servis Noktası IZM460 Operasyon Kıyafet Toplama Gö…" at bounding box center [335, 267] width 422 height 415
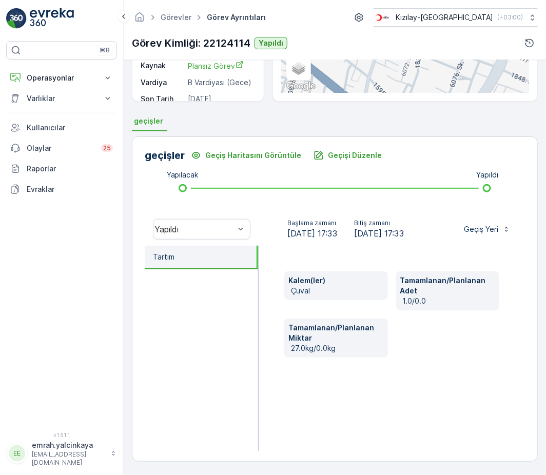
scroll to position [183, 0]
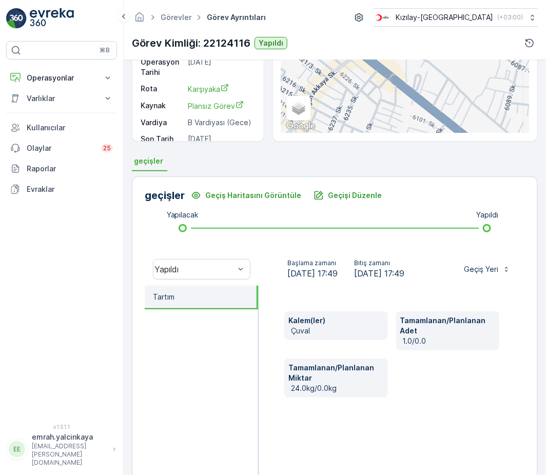
scroll to position [136, 0]
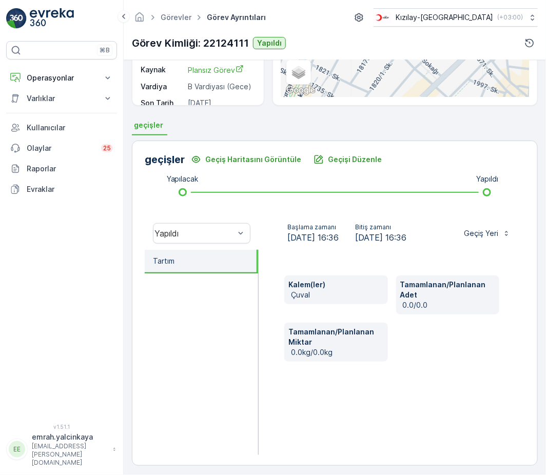
scroll to position [183, 0]
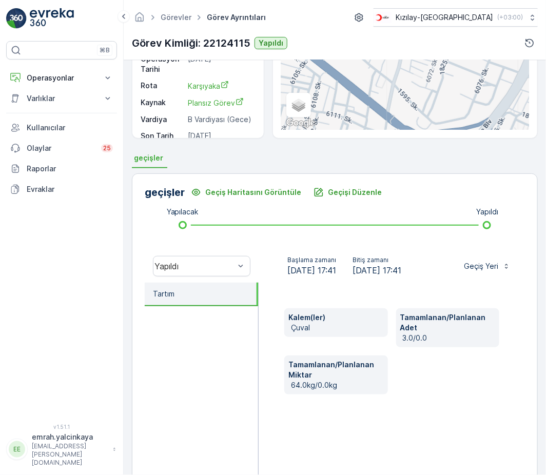
scroll to position [183, 0]
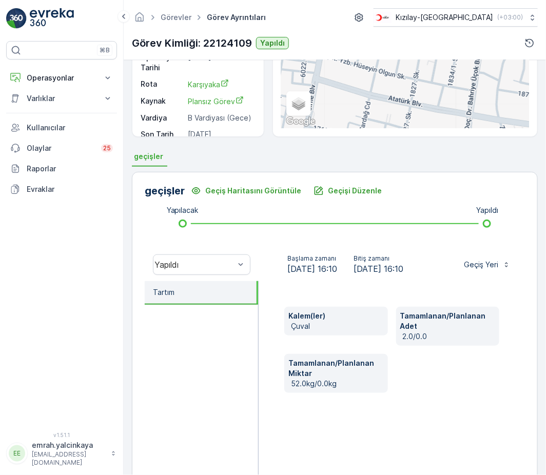
scroll to position [183, 0]
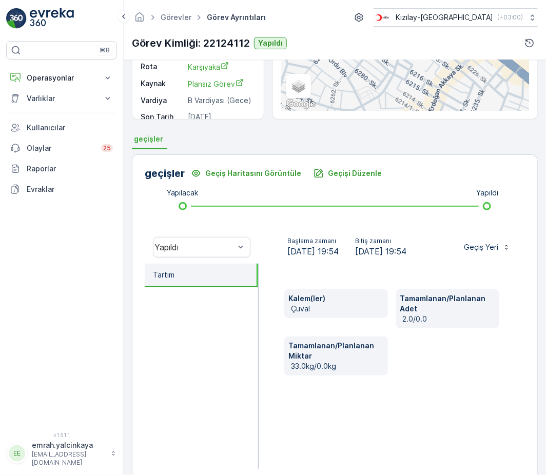
scroll to position [183, 0]
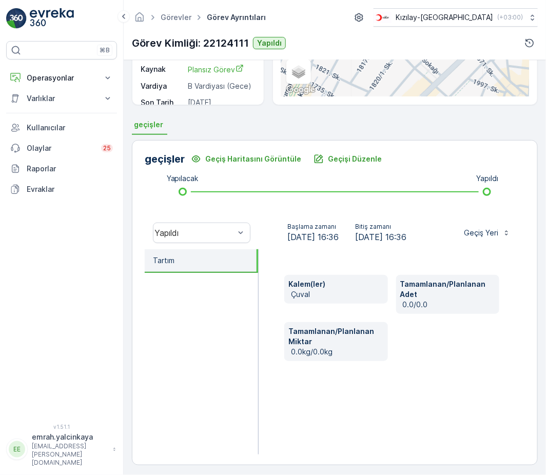
scroll to position [183, 0]
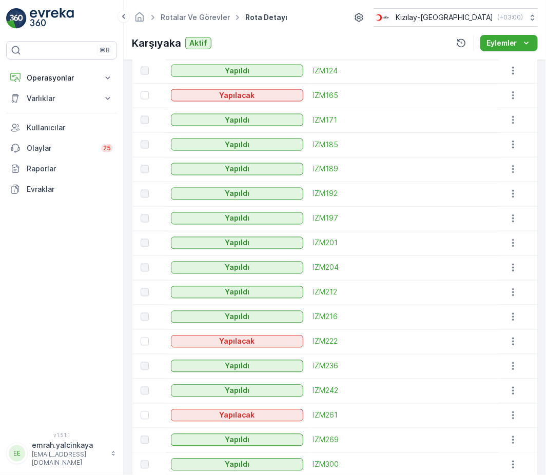
scroll to position [479, 0]
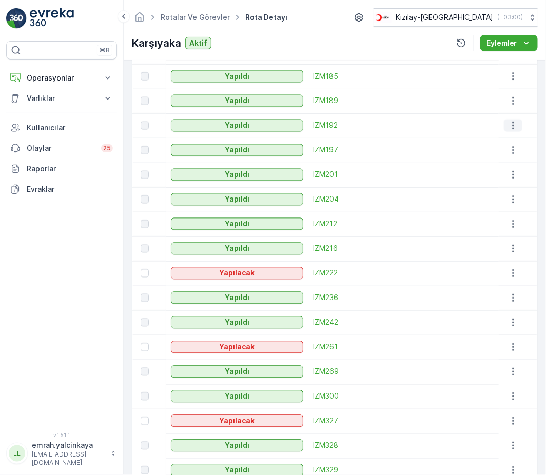
click at [513, 128] on icon "button" at bounding box center [513, 126] width 10 height 10
click at [510, 139] on span "Daha fazla ayrıntı görün" at bounding box center [501, 140] width 82 height 10
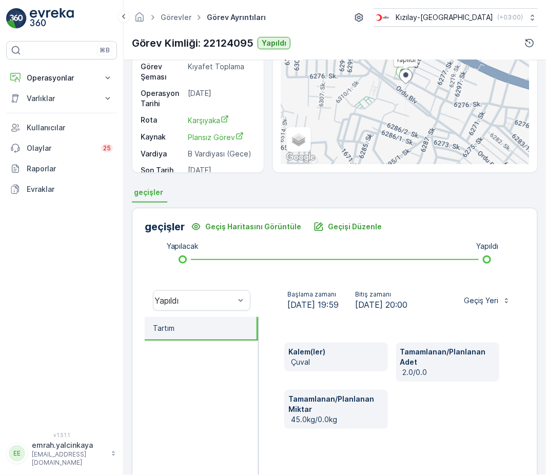
scroll to position [136, 0]
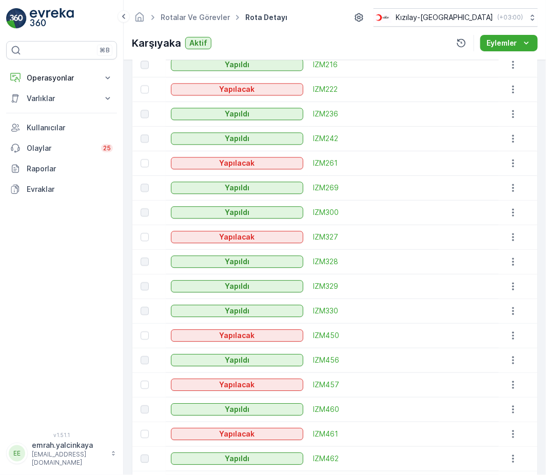
scroll to position [684, 0]
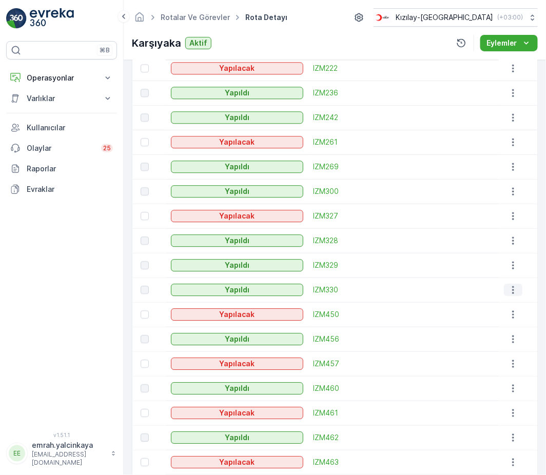
click at [510, 291] on icon "button" at bounding box center [513, 290] width 10 height 10
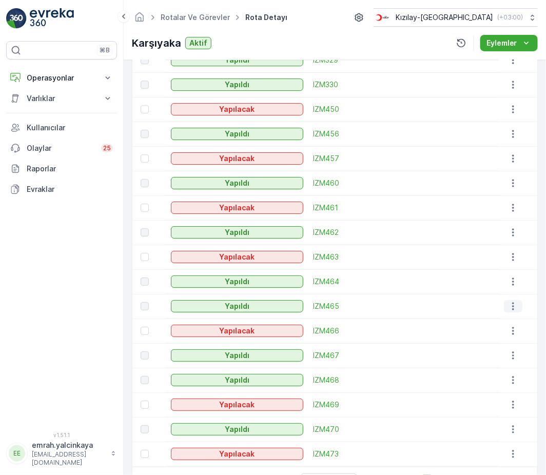
click at [513, 307] on icon "button" at bounding box center [513, 306] width 10 height 10
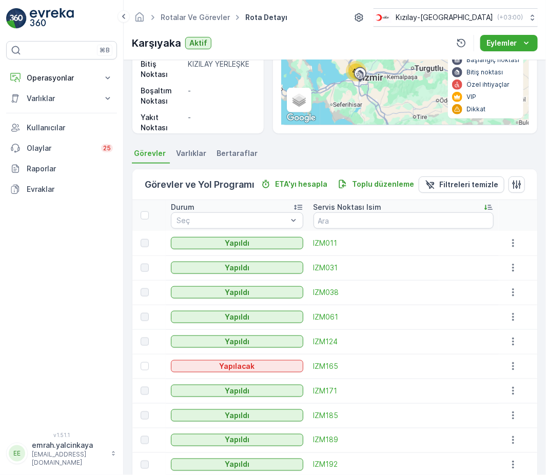
scroll to position [205, 0]
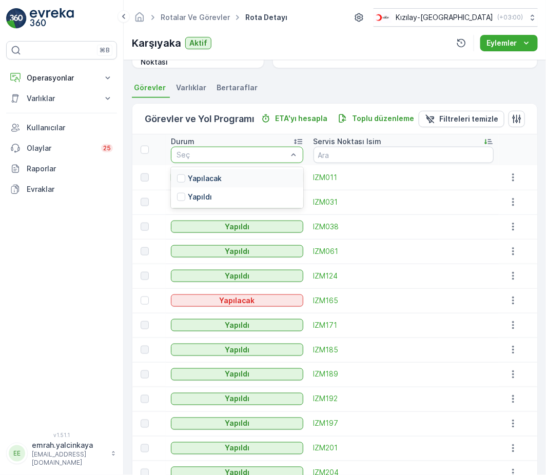
click at [281, 173] on div "Yapılacak" at bounding box center [237, 178] width 132 height 18
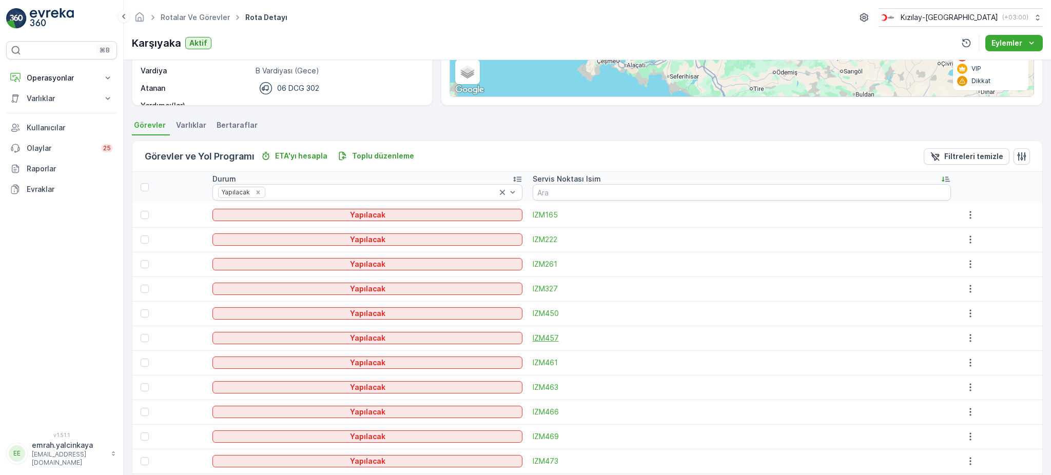
scroll to position [209, 0]
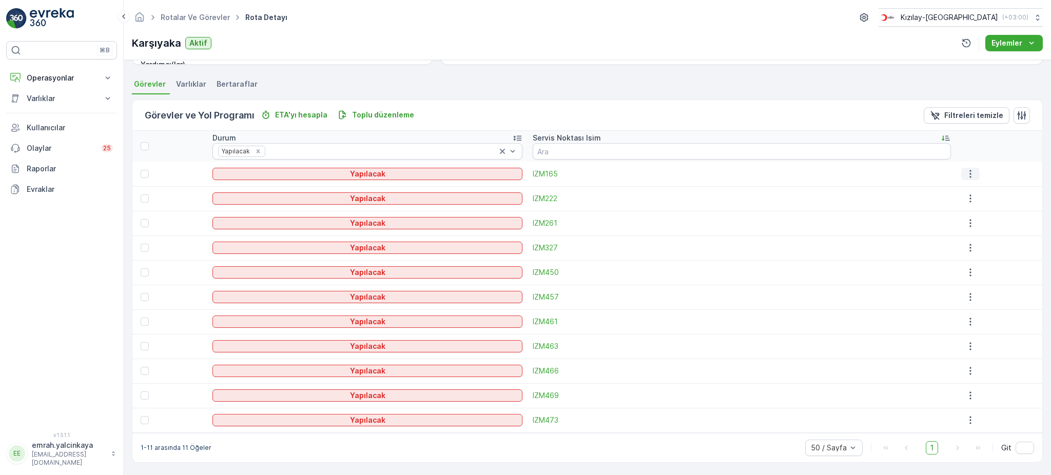
click at [545, 171] on icon "button" at bounding box center [970, 174] width 10 height 10
click at [545, 162] on td at bounding box center [999, 174] width 86 height 25
click at [545, 201] on icon "button" at bounding box center [970, 199] width 2 height 8
click at [545, 187] on td at bounding box center [999, 198] width 86 height 25
click at [545, 220] on icon "button" at bounding box center [970, 224] width 2 height 8
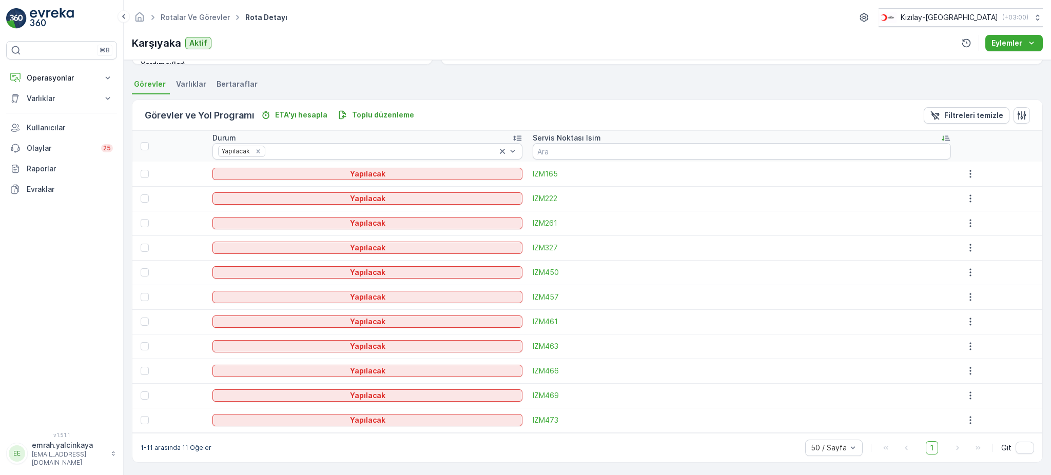
click at [545, 194] on div at bounding box center [999, 198] width 77 height 12
click at [545, 250] on icon "button" at bounding box center [970, 248] width 10 height 10
drag, startPoint x: 1005, startPoint y: 229, endPoint x: 999, endPoint y: 236, distance: 8.4
click at [545, 229] on td at bounding box center [999, 223] width 86 height 25
click at [545, 275] on icon "button" at bounding box center [970, 273] width 2 height 8
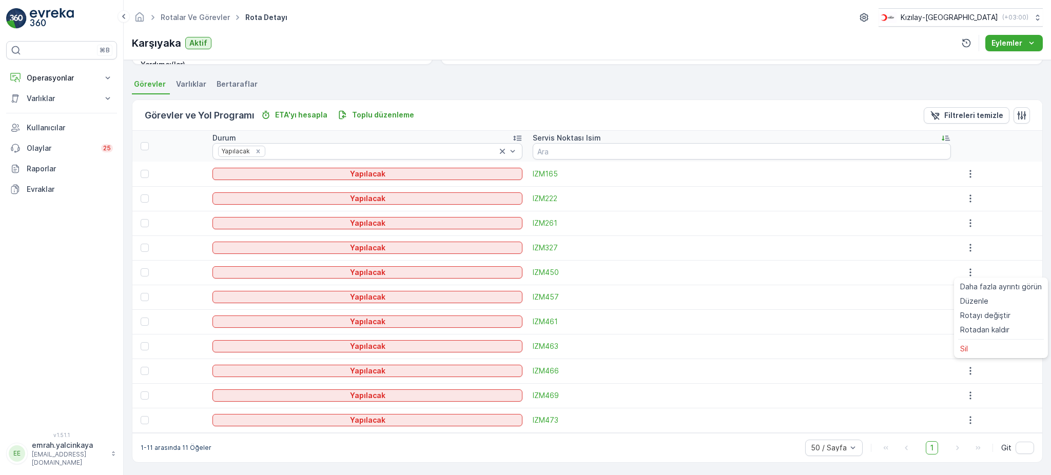
click at [545, 243] on div at bounding box center [999, 248] width 77 height 12
click at [545, 297] on icon "button" at bounding box center [970, 297] width 2 height 8
click at [545, 281] on td at bounding box center [999, 272] width 86 height 25
click at [545, 321] on icon "button" at bounding box center [970, 322] width 2 height 8
click at [545, 242] on div at bounding box center [999, 248] width 77 height 12
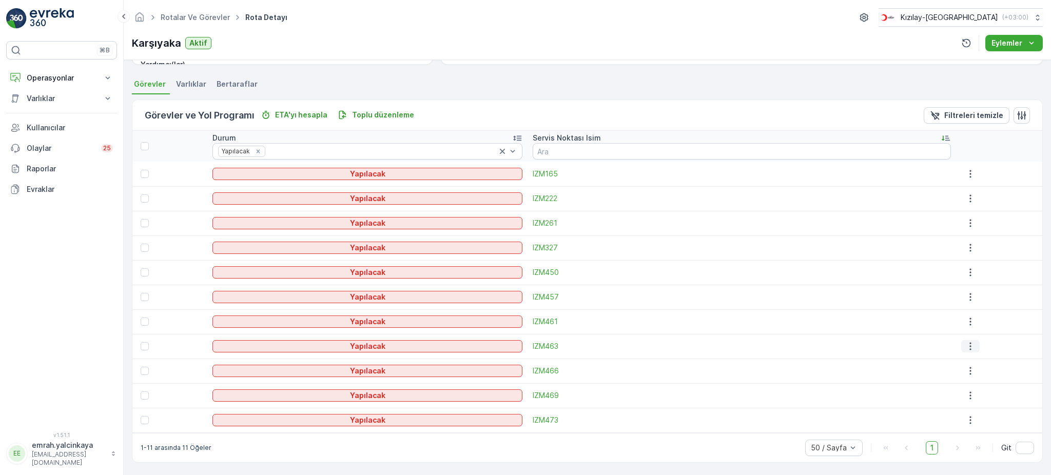
click at [545, 347] on icon "button" at bounding box center [970, 346] width 10 height 10
click at [545, 263] on td at bounding box center [999, 272] width 86 height 25
click at [545, 370] on icon "button" at bounding box center [970, 371] width 10 height 10
click at [545, 268] on div at bounding box center [999, 272] width 77 height 12
click at [545, 400] on button "button" at bounding box center [970, 395] width 18 height 12
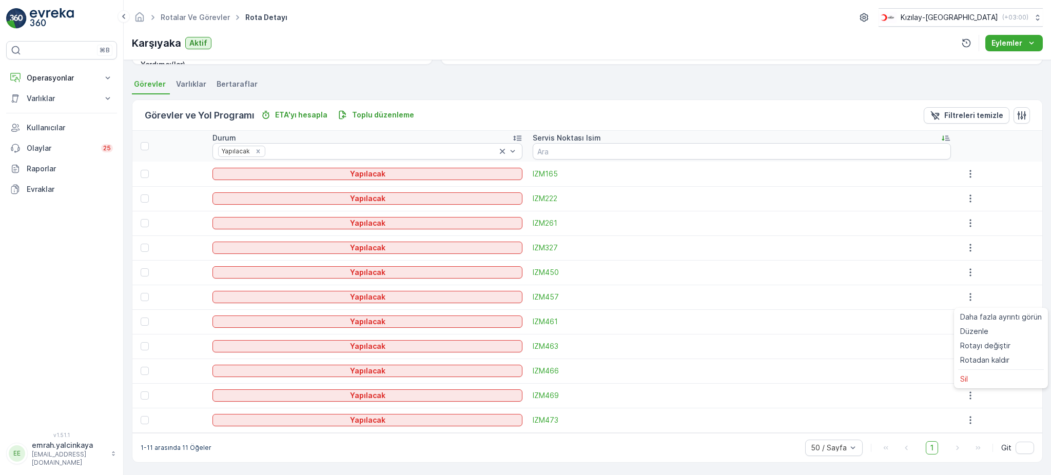
drag, startPoint x: 1011, startPoint y: 271, endPoint x: 995, endPoint y: 311, distance: 42.9
click at [545, 271] on div at bounding box center [999, 272] width 77 height 12
click at [545, 420] on icon "button" at bounding box center [970, 420] width 10 height 10
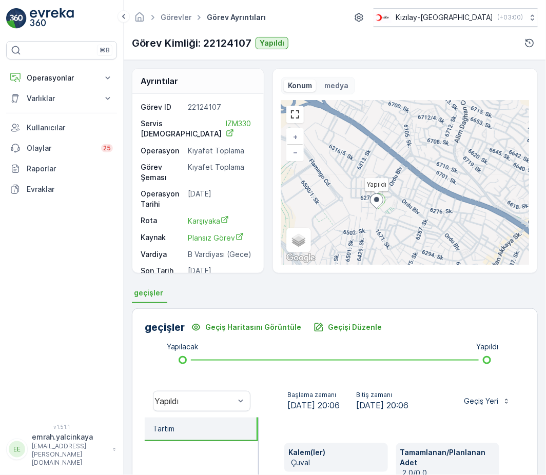
scroll to position [183, 0]
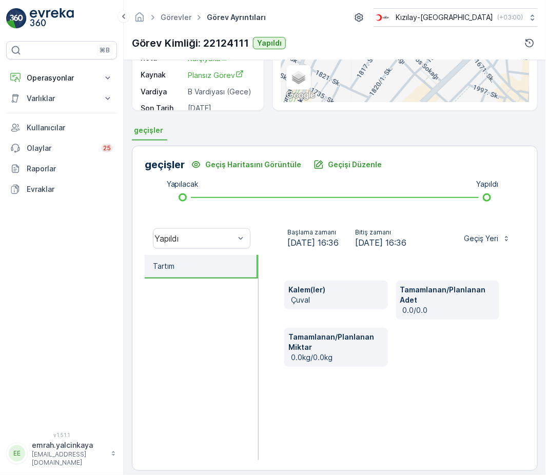
scroll to position [183, 0]
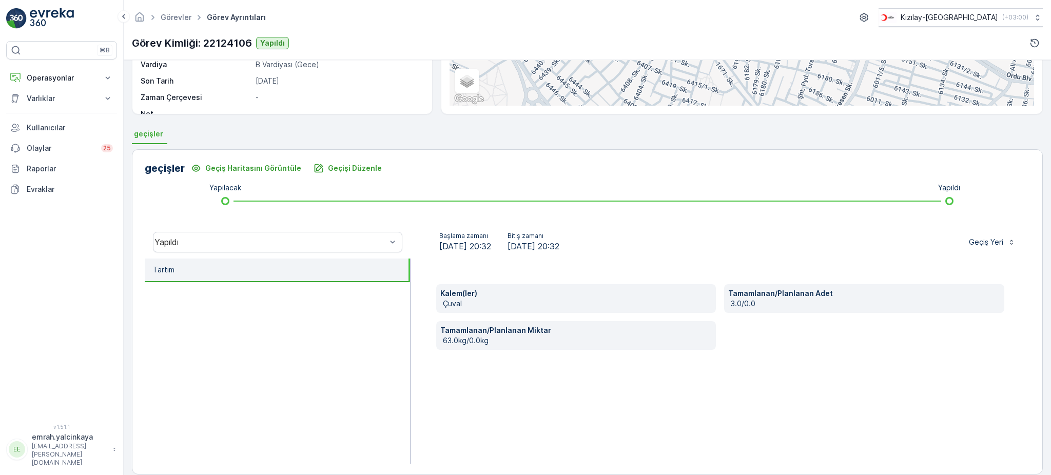
scroll to position [171, 0]
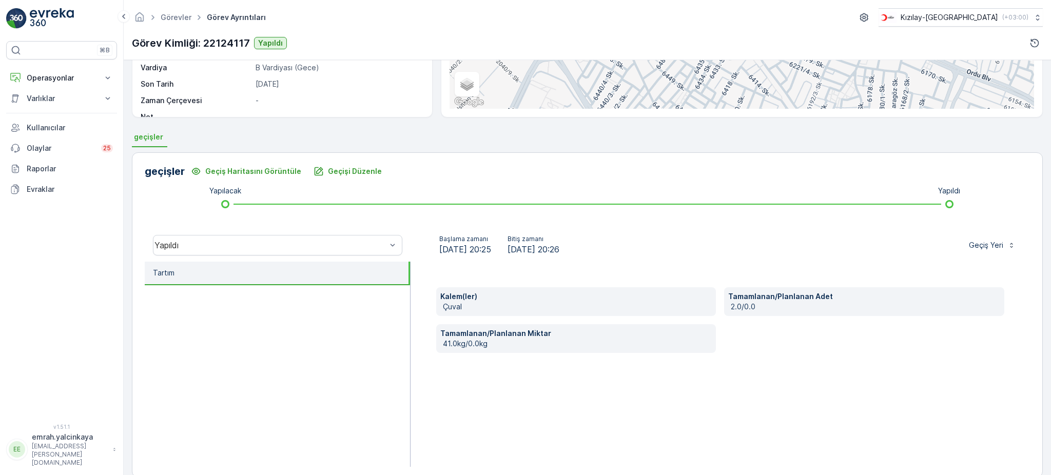
scroll to position [171, 0]
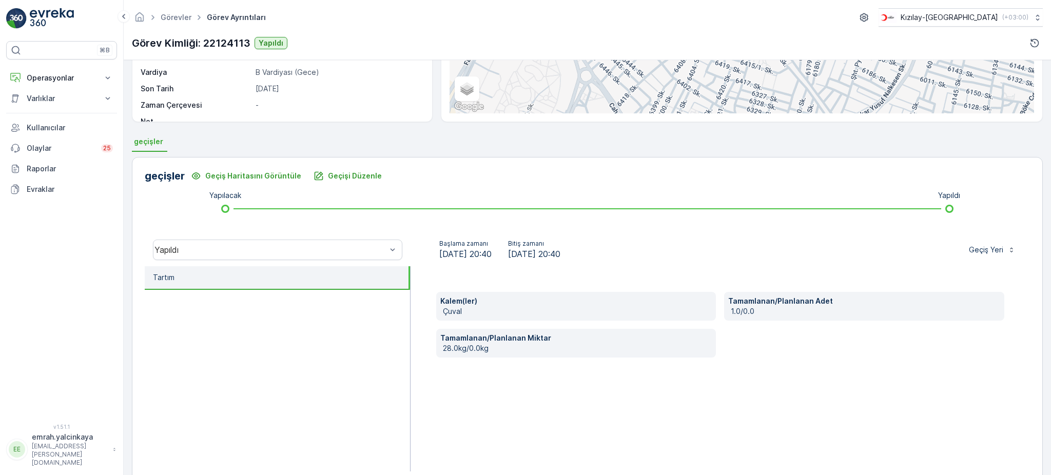
scroll to position [171, 0]
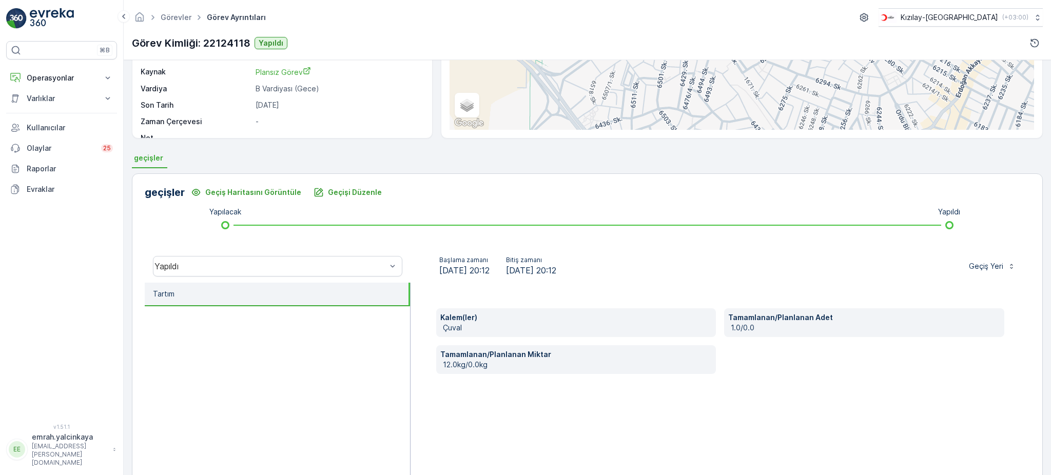
scroll to position [136, 0]
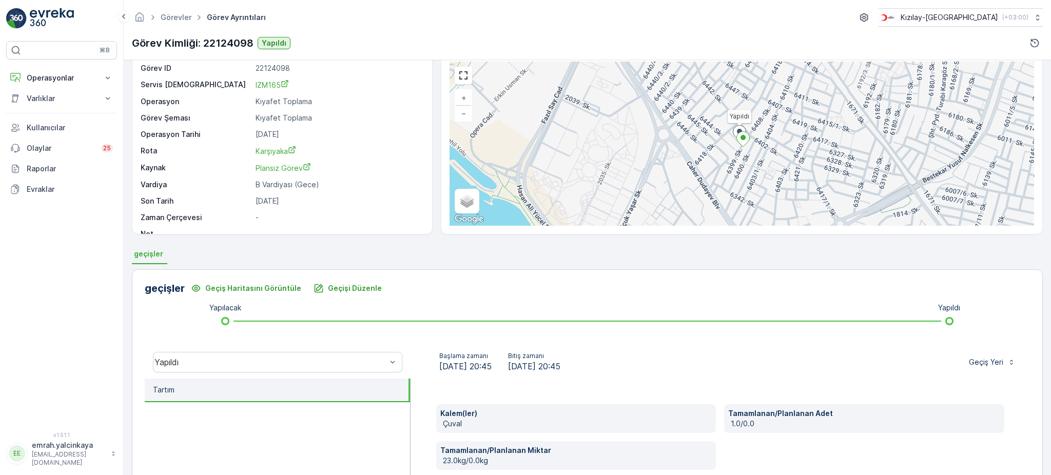
scroll to position [171, 0]
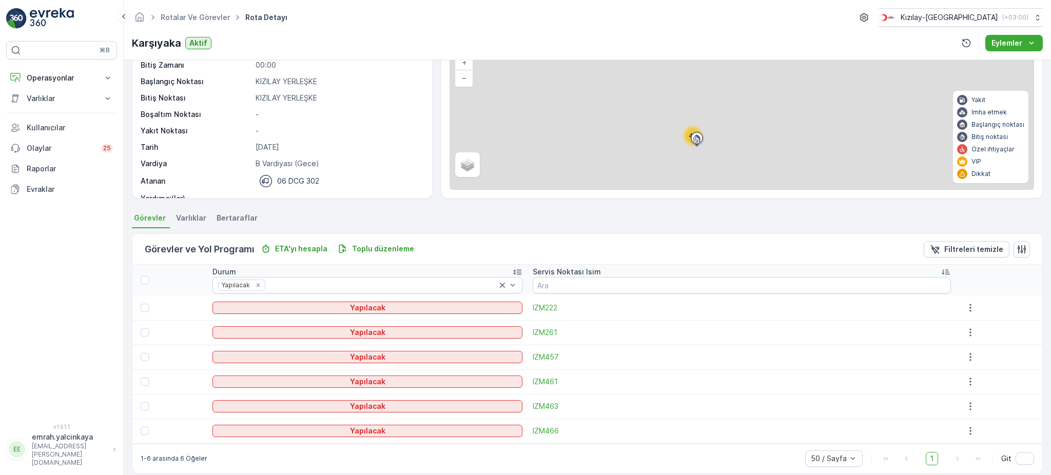
scroll to position [86, 0]
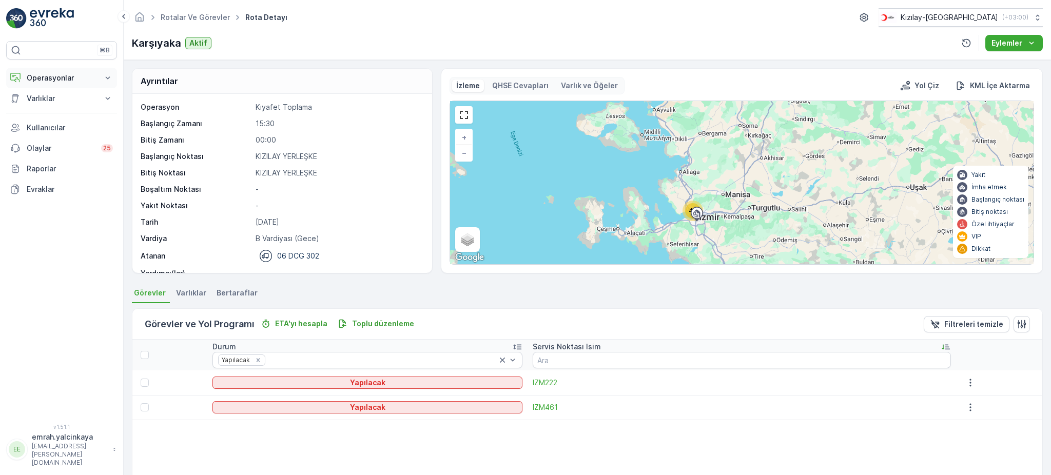
click at [47, 70] on button "Operasyonlar" at bounding box center [61, 78] width 111 height 21
click at [54, 124] on p "Rotalar & Görevler" at bounding box center [58, 124] width 64 height 10
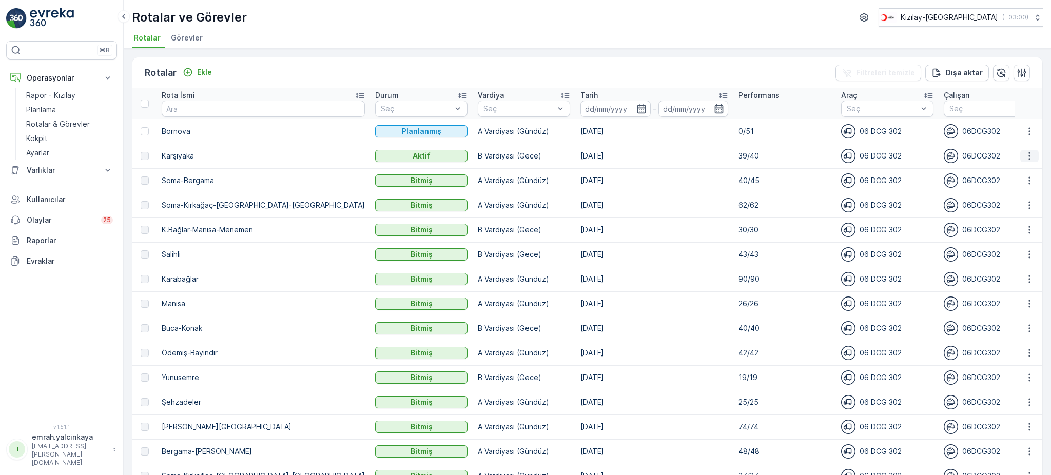
click at [1028, 155] on icon "button" at bounding box center [1029, 156] width 2 height 8
click at [1024, 154] on icon "button" at bounding box center [1029, 156] width 10 height 10
click at [1021, 183] on span "Rota Takibini Görüntüle" at bounding box center [1005, 185] width 81 height 10
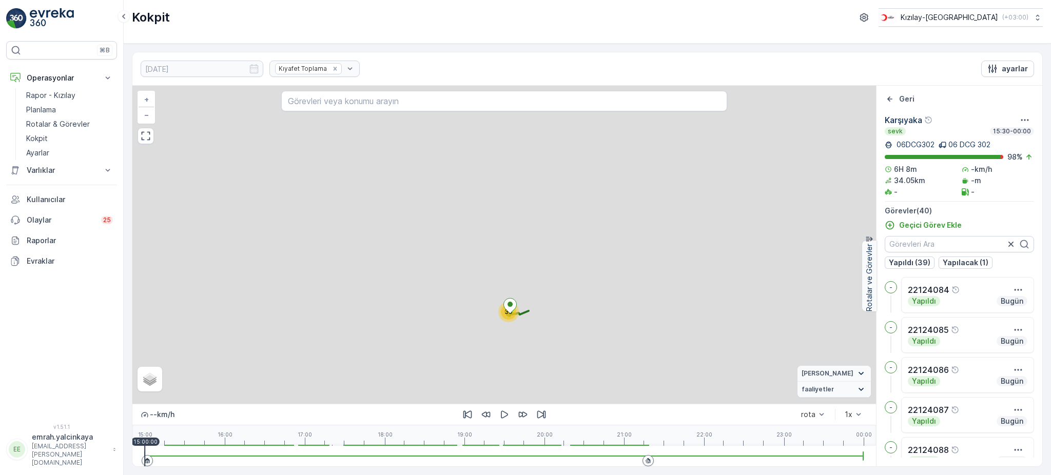
click at [638, 458] on div at bounding box center [504, 456] width 719 height 21
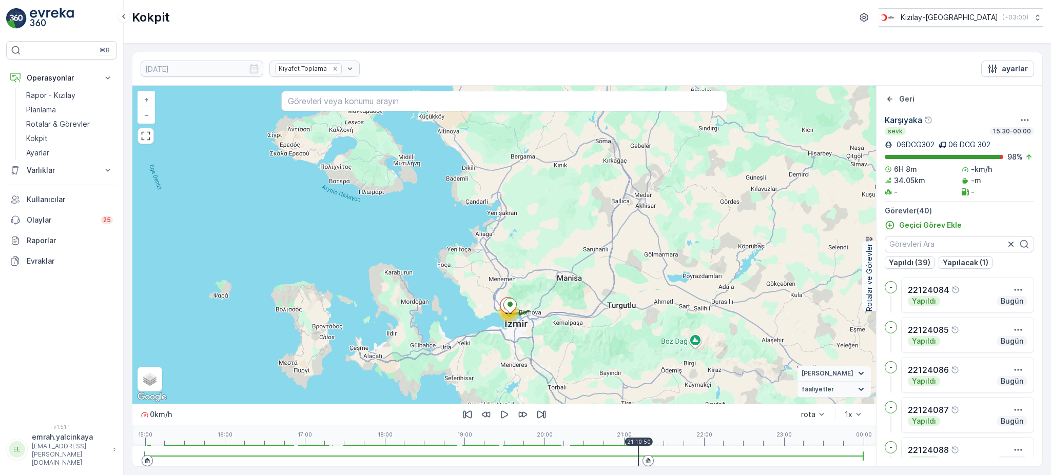
drag, startPoint x: 501, startPoint y: 414, endPoint x: 495, endPoint y: 378, distance: 36.9
click at [501, 414] on icon "button" at bounding box center [504, 415] width 7 height 8
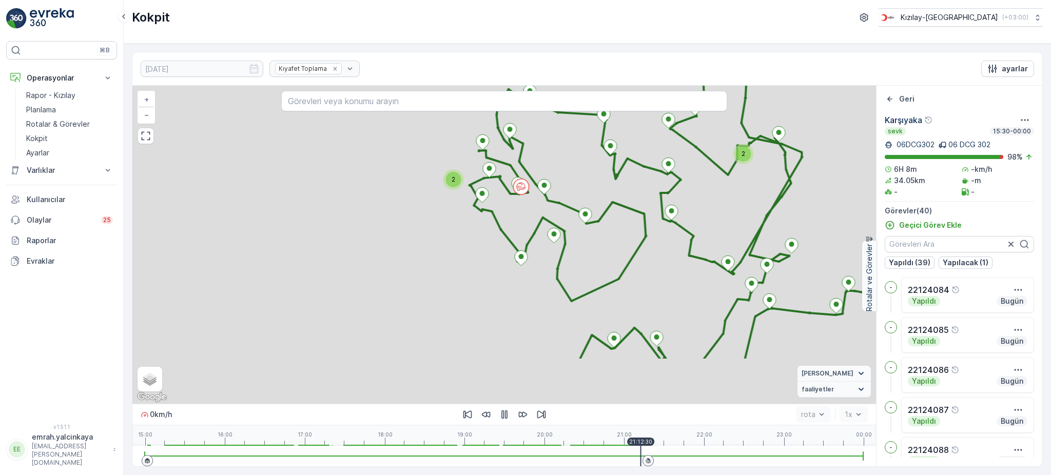
click at [552, 252] on div "2 2 22124113 + − Uydu Yol haritası Arazi Karışık Leaflet Klavye kısayolları Har…" at bounding box center [503, 245] width 743 height 318
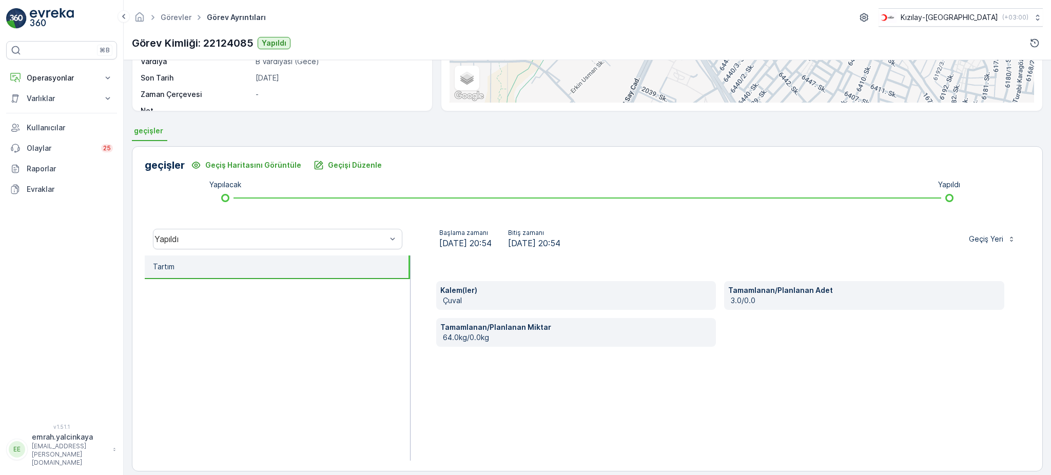
scroll to position [171, 0]
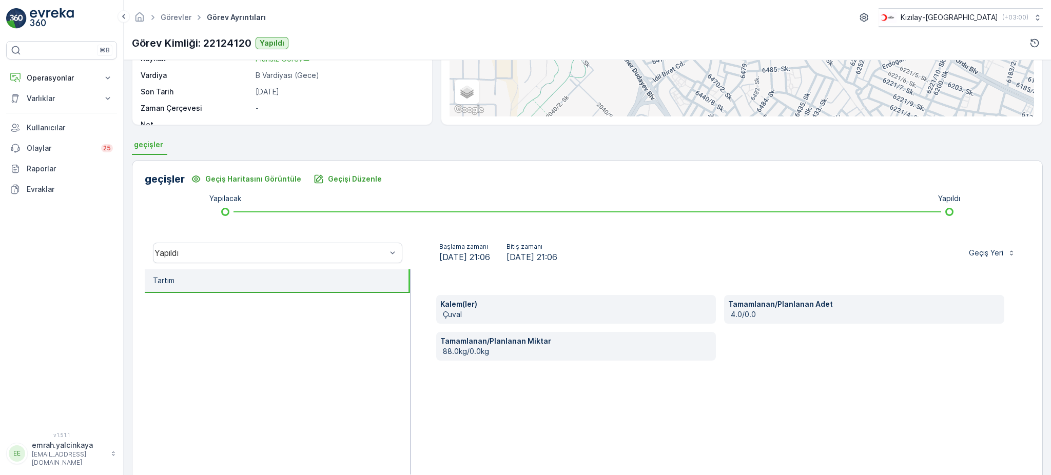
scroll to position [171, 0]
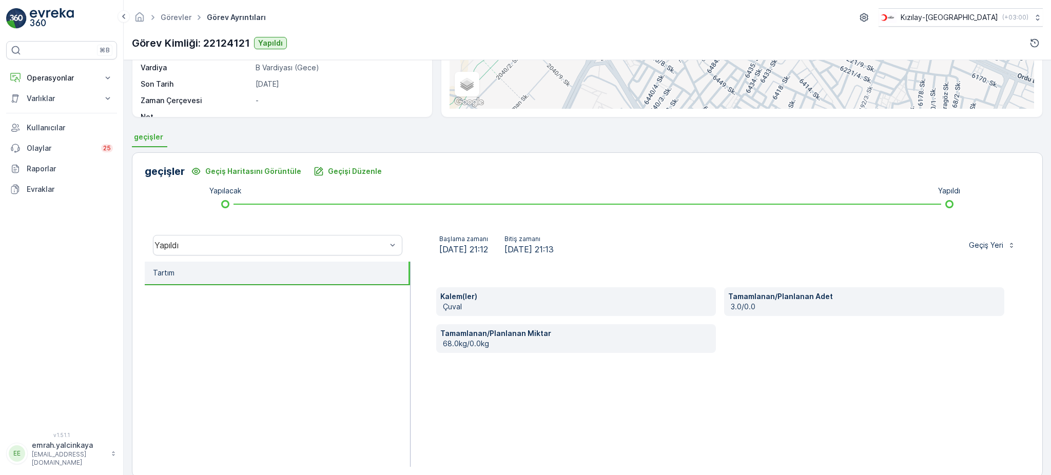
scroll to position [171, 0]
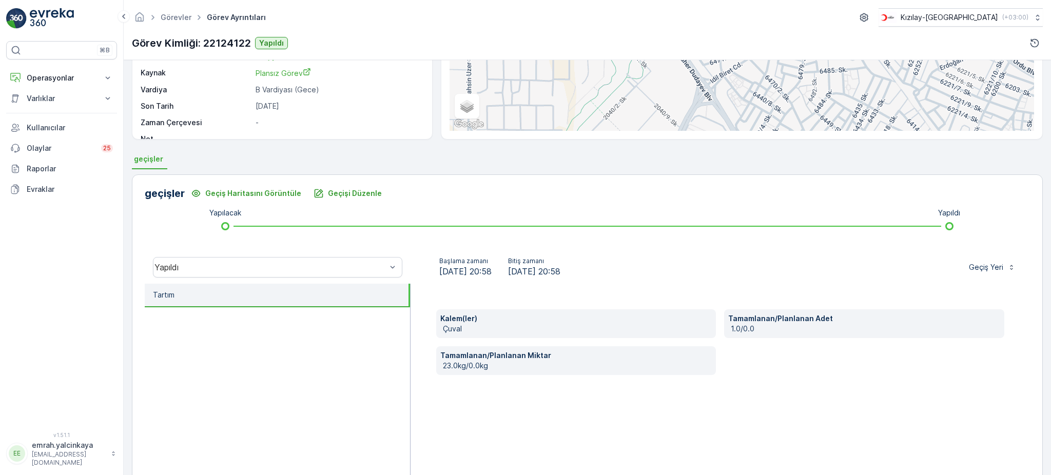
scroll to position [171, 0]
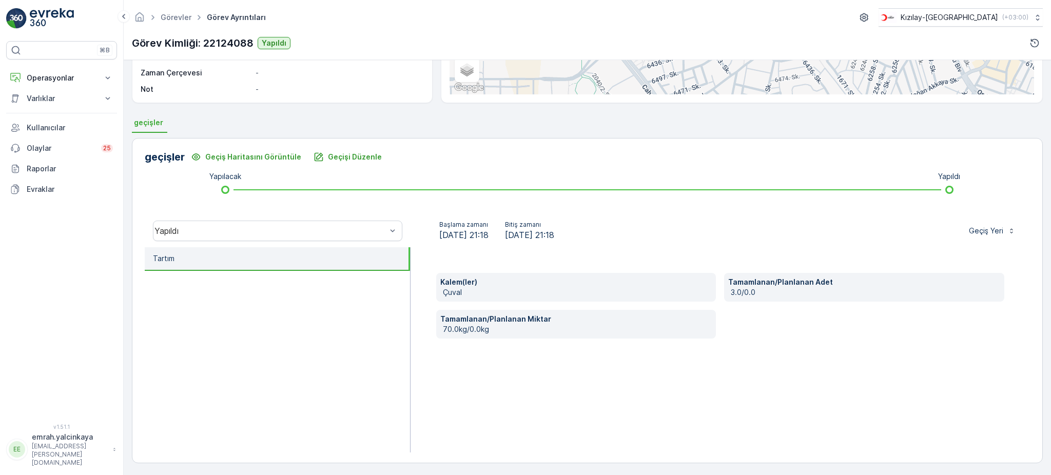
scroll to position [171, 0]
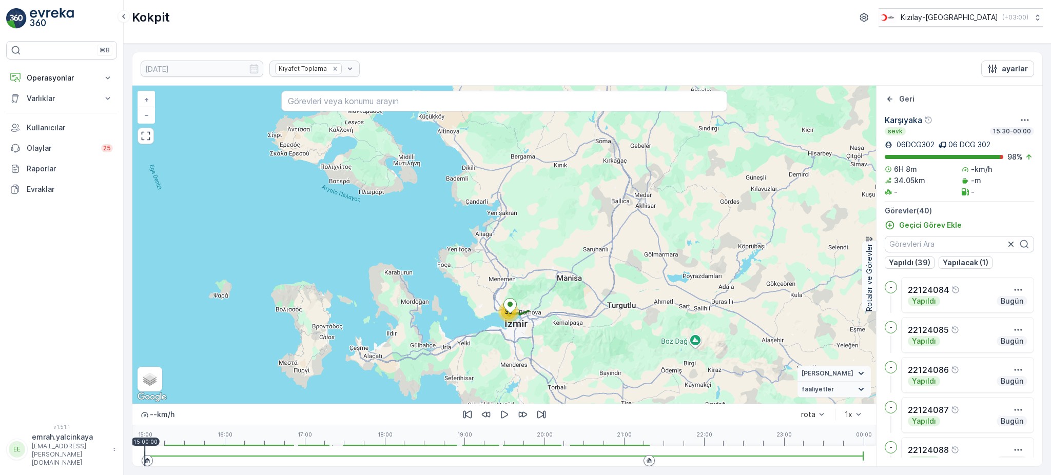
click at [634, 459] on div at bounding box center [504, 456] width 719 height 21
click at [643, 459] on div at bounding box center [648, 460] width 11 height 11
click at [503, 411] on icon "button" at bounding box center [504, 414] width 10 height 10
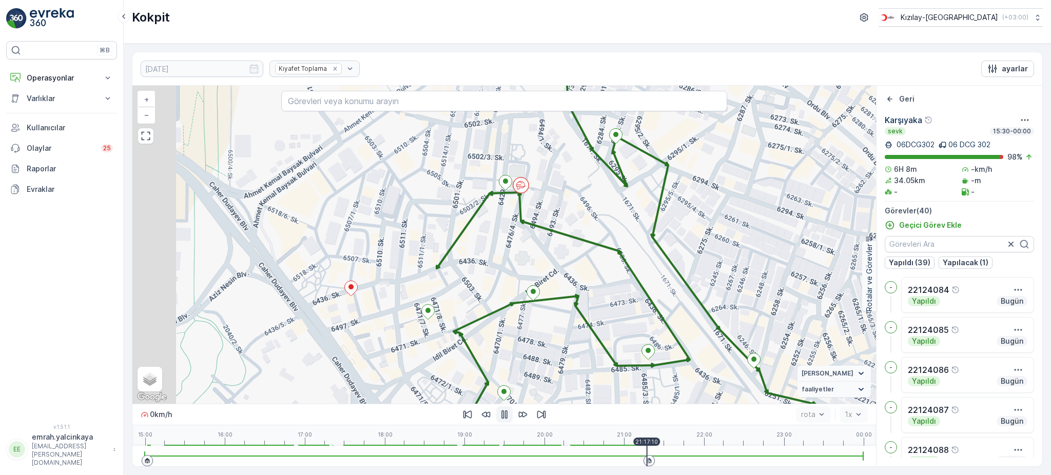
drag, startPoint x: 453, startPoint y: 259, endPoint x: 571, endPoint y: 227, distance: 121.6
click at [571, 227] on div "22124098 + − Uydu Yol haritası Arazi Karışık Leaflet Klavye kısayolları Harita …" at bounding box center [503, 245] width 743 height 318
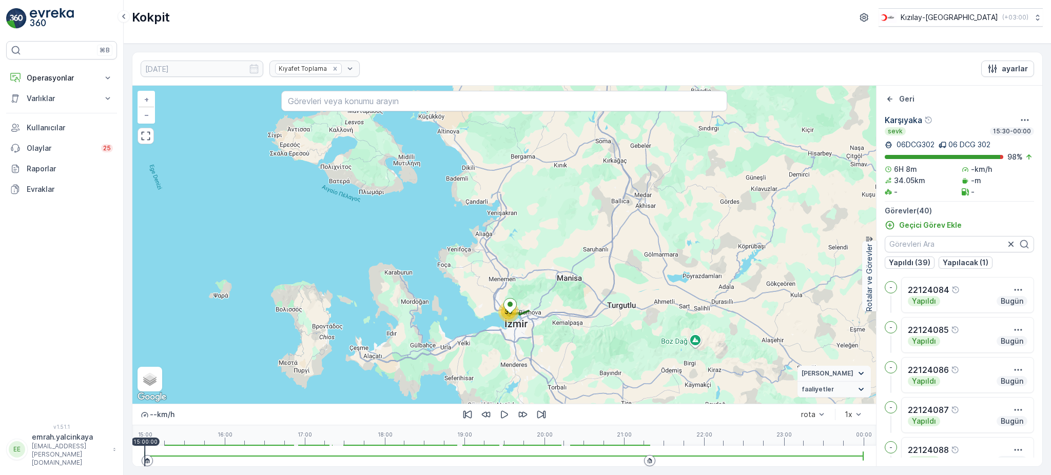
click at [647, 462] on icon at bounding box center [650, 461] width 6 height 6
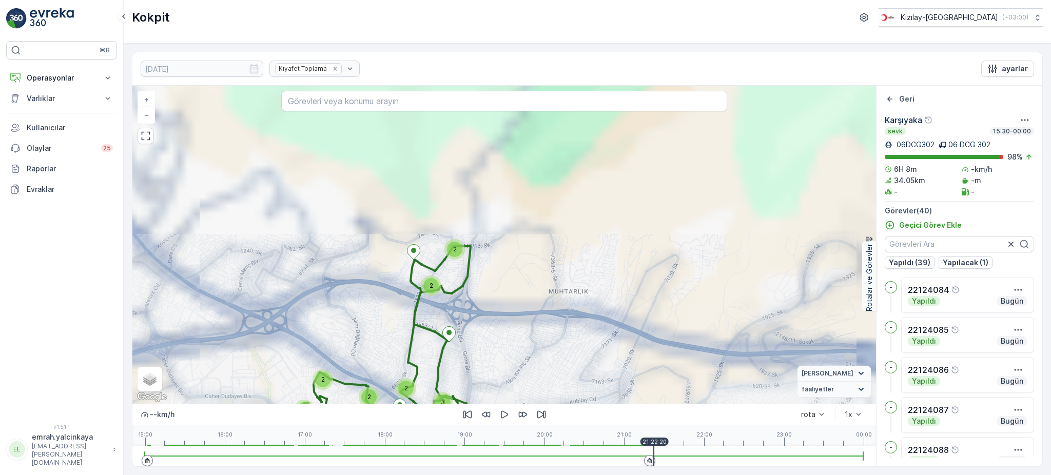
drag, startPoint x: 560, startPoint y: 319, endPoint x: 655, endPoint y: 191, distance: 159.5
click at [701, 181] on div "5 2 2 4 9 2 3 2 2 2 3 2 2 2 2 5 3 2 + − Uydu Yol haritası Arazi Karışık Leaflet…" at bounding box center [503, 245] width 743 height 318
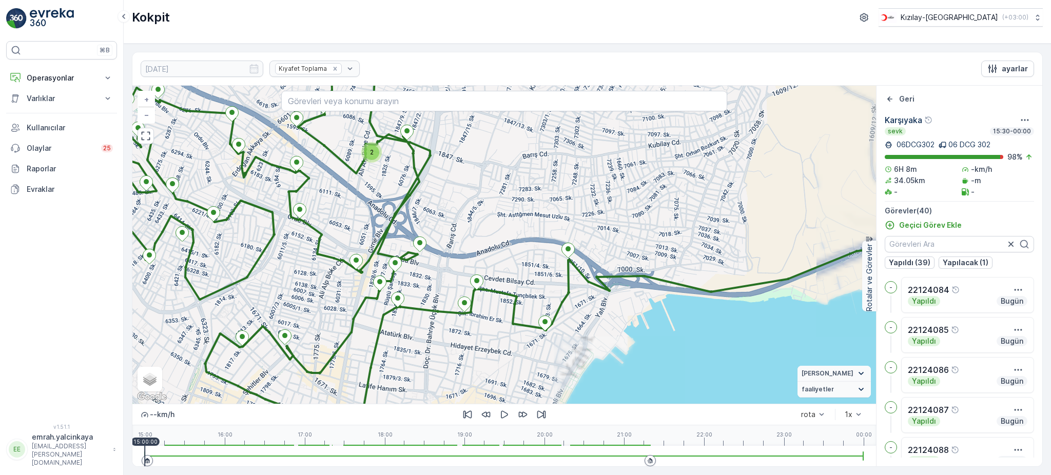
drag, startPoint x: 370, startPoint y: 234, endPoint x: 927, endPoint y: 383, distance: 576.3
click at [931, 382] on div "2 2 22124084 + − Uydu Yol haritası Arazi Karışık Leaflet Klavye kısayolları Har…" at bounding box center [587, 276] width 910 height 381
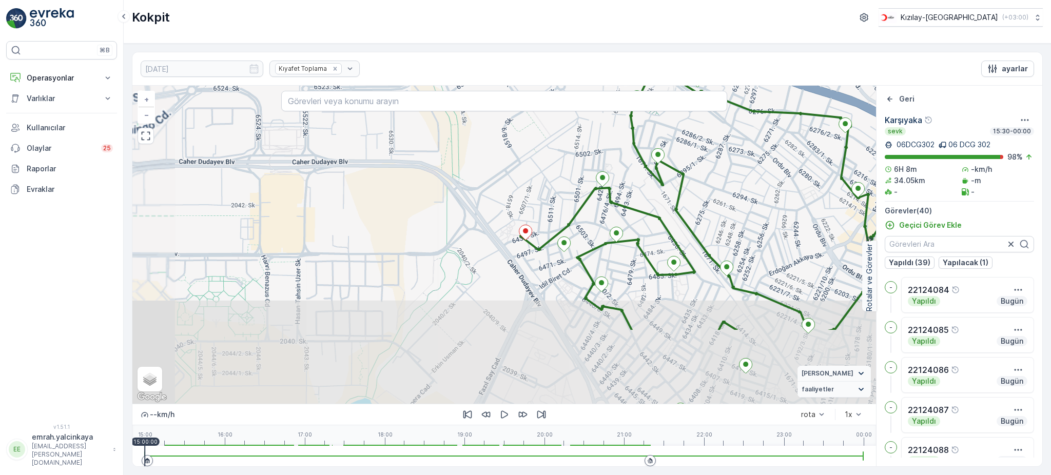
drag, startPoint x: 611, startPoint y: 285, endPoint x: 571, endPoint y: 219, distance: 77.8
click at [580, 217] on div "22124094 + − Uydu Yol haritası Arazi Karışık Leaflet Klavye kısayolları Harita …" at bounding box center [503, 245] width 743 height 318
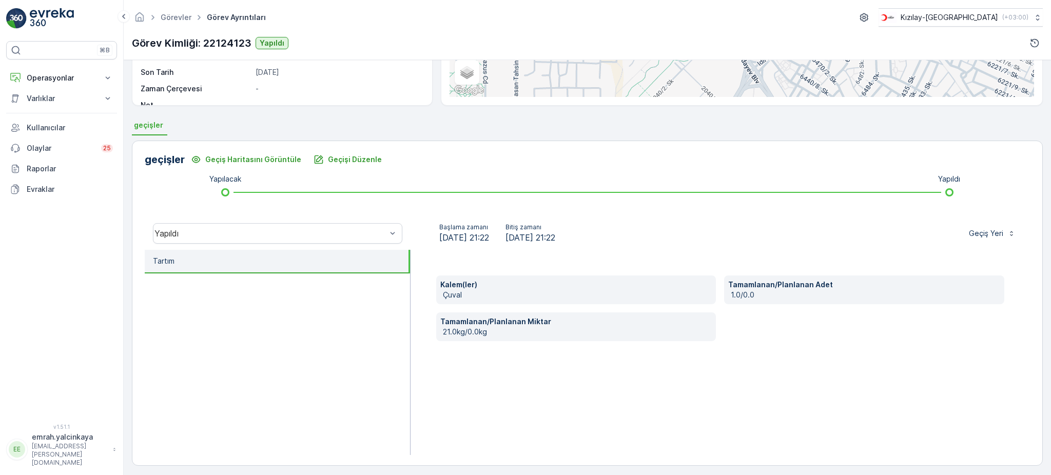
scroll to position [171, 0]
